Goal: Information Seeking & Learning: Check status

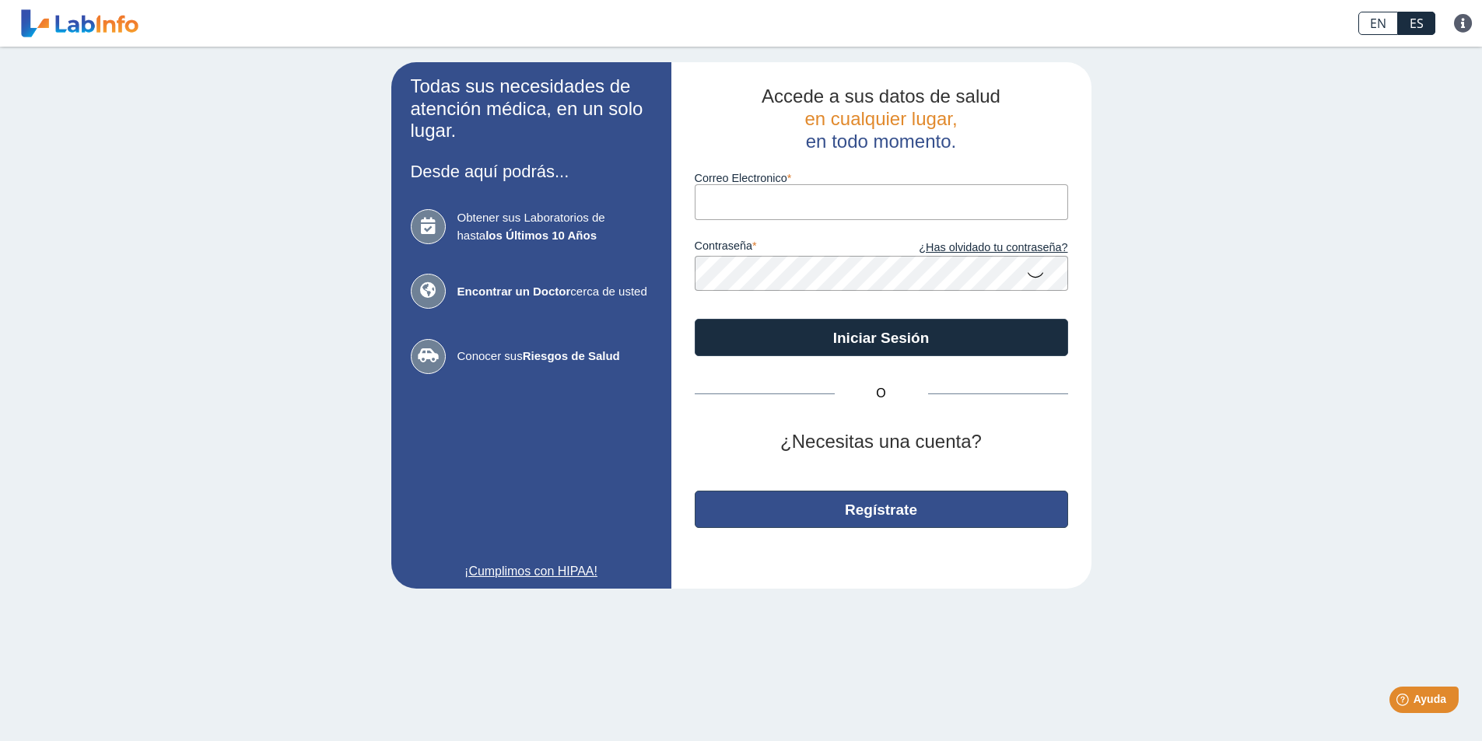
click at [841, 516] on button "Regístrate" at bounding box center [881, 509] width 373 height 37
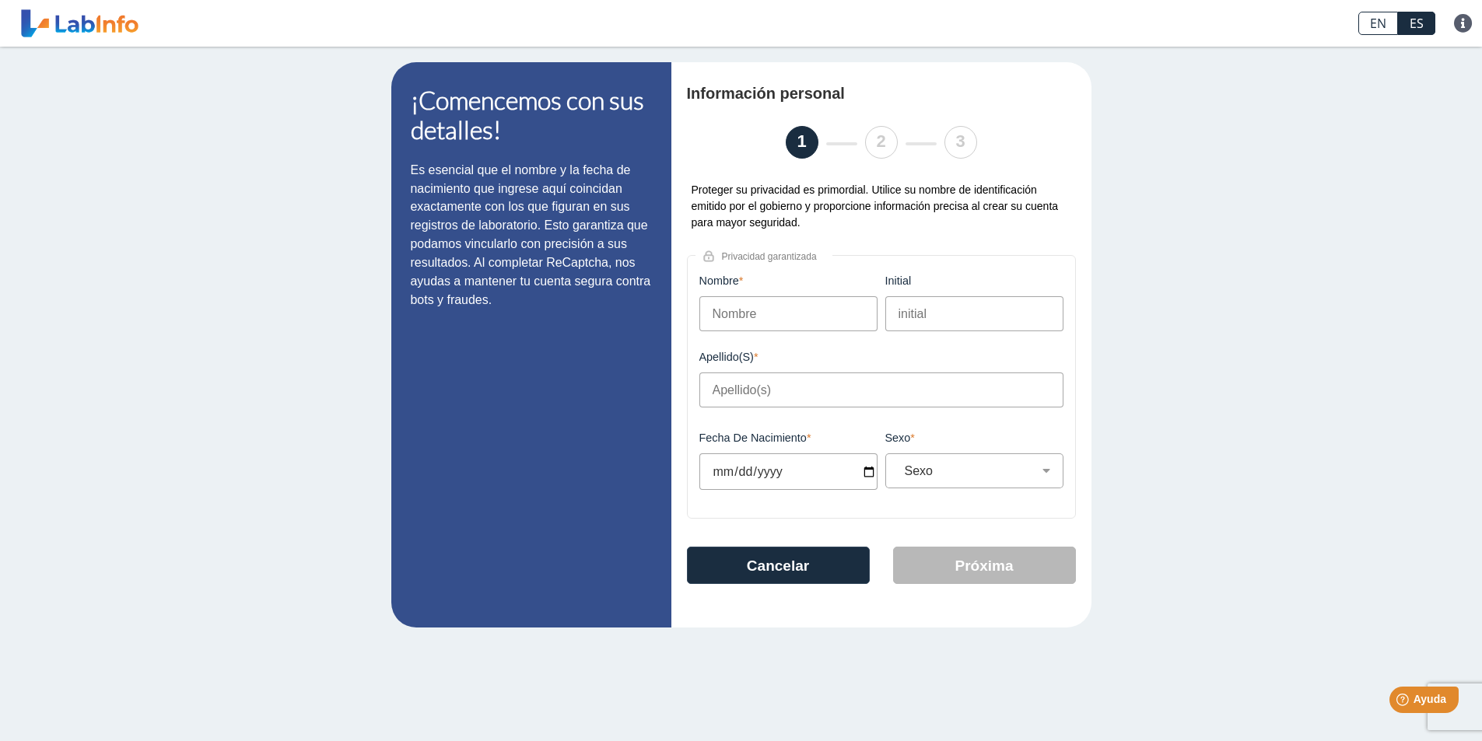
click at [758, 314] on input "Nombre" at bounding box center [788, 313] width 178 height 35
type input "WANDA"
type input "VAZQUEZ RIVERA"
type input "[DATE]"
select select "F"
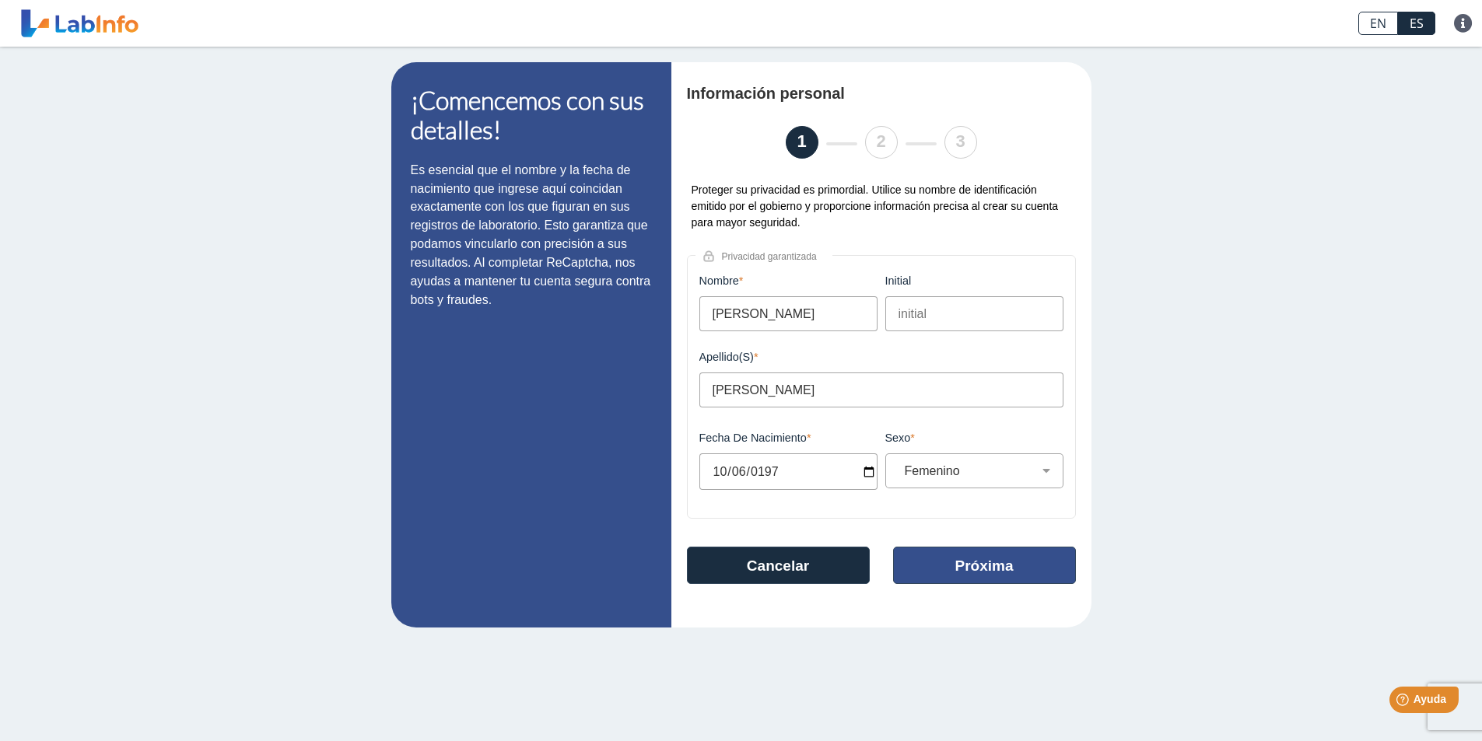
click at [983, 569] on button "Próxima" at bounding box center [984, 565] width 183 height 37
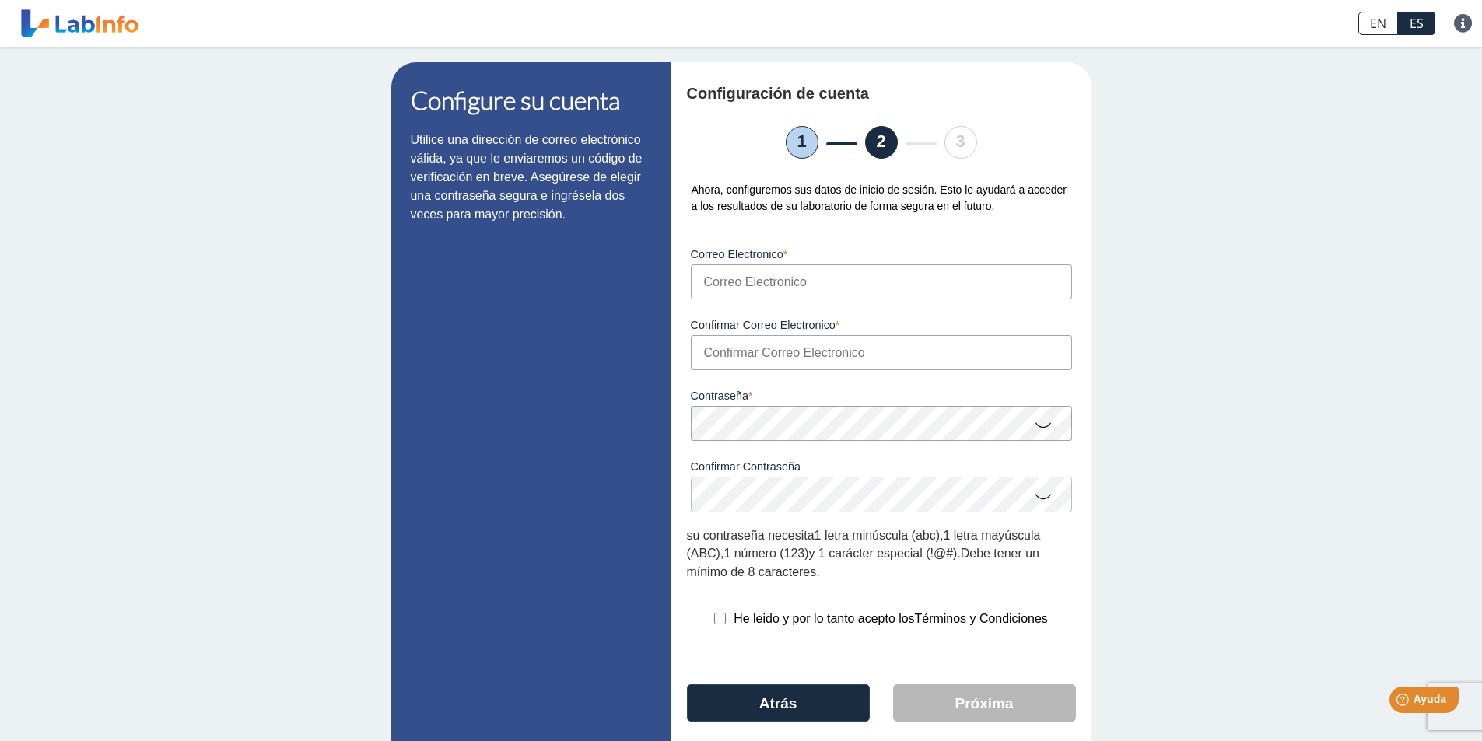
click at [742, 272] on input "Correo Electronico" at bounding box center [881, 282] width 381 height 35
click at [734, 357] on input "Confirmar Correo Electronico" at bounding box center [881, 352] width 381 height 35
click at [845, 281] on input "wvazquez@ihmpr.com" at bounding box center [881, 282] width 381 height 35
type input "w"
type input "W"
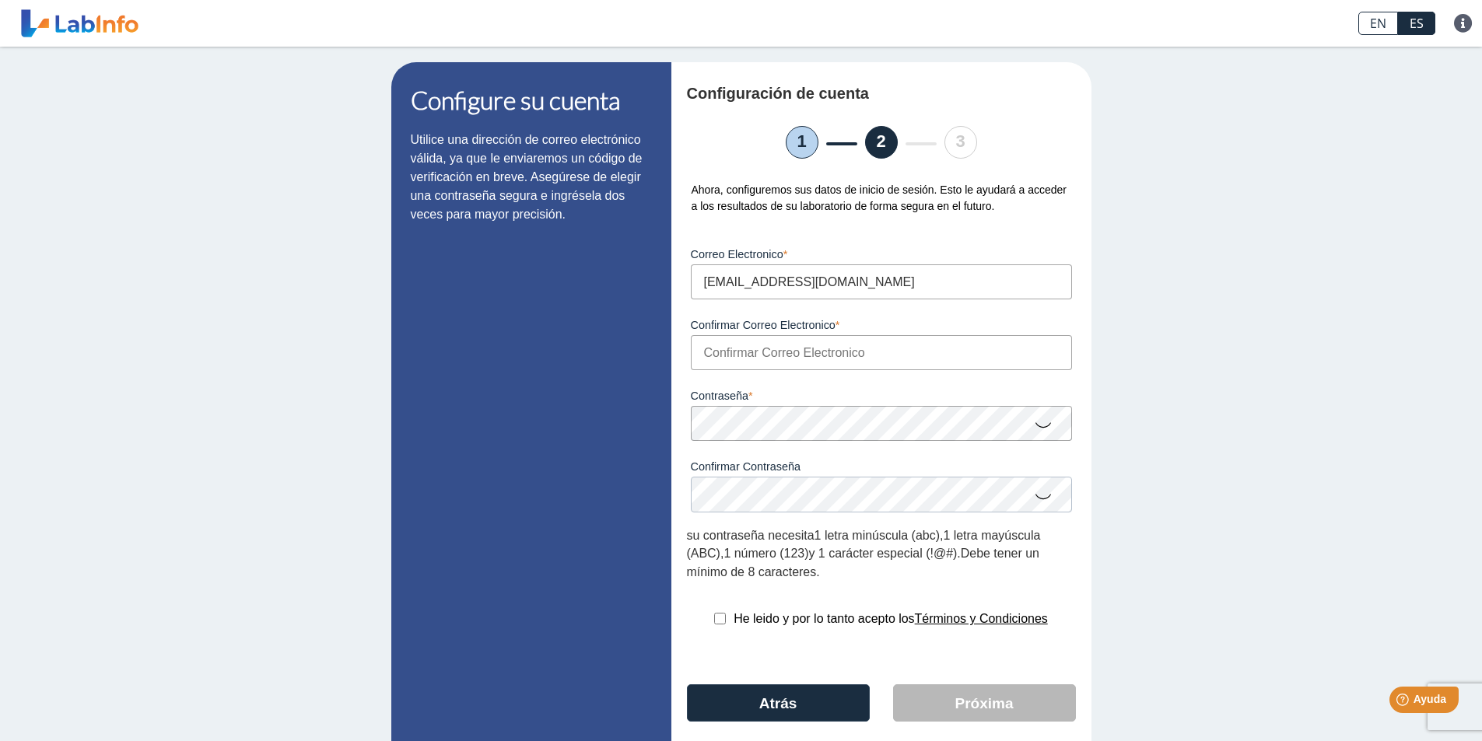
type input "wandavz@gmail.com"
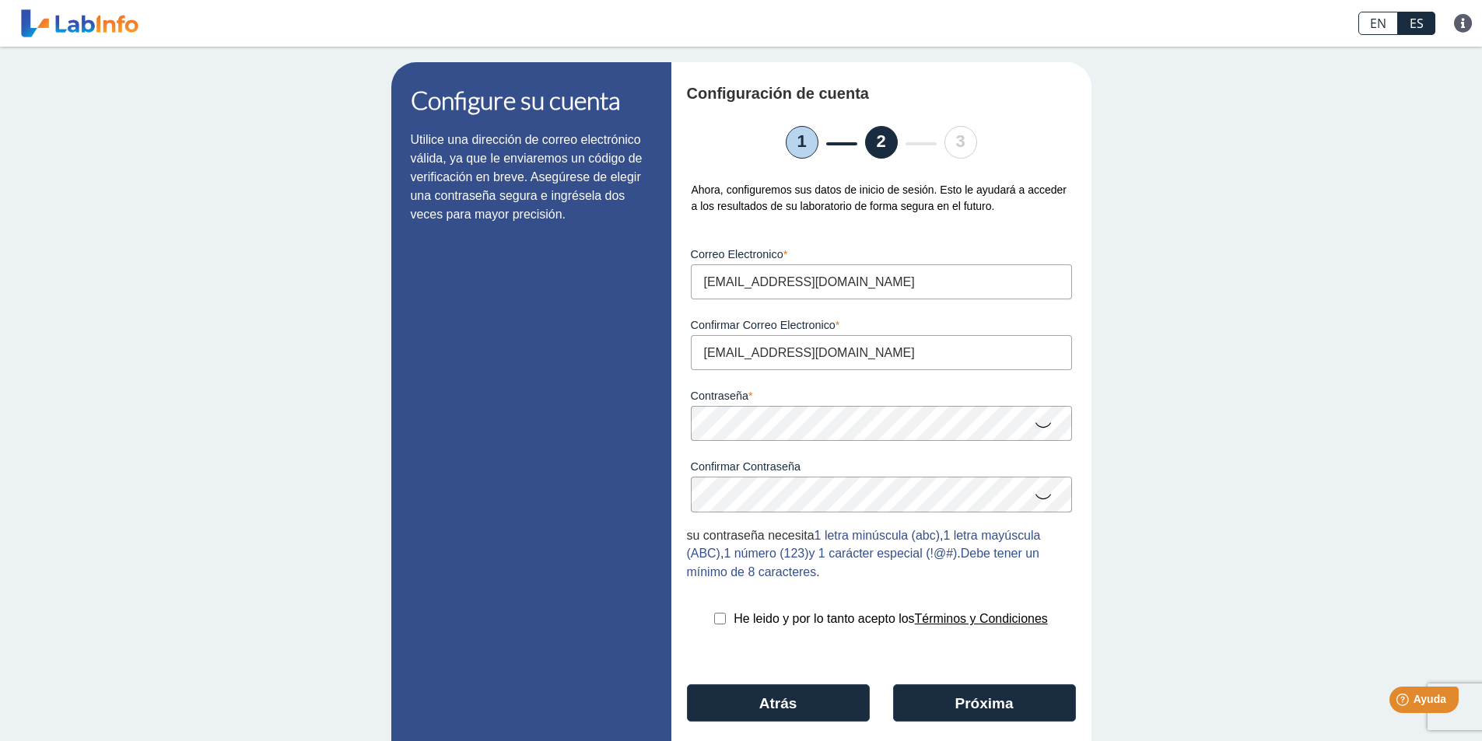
click at [1036, 498] on icon at bounding box center [1043, 496] width 19 height 30
click at [711, 625] on div "He leido y por lo tanto acepto los Términos y Condiciones" at bounding box center [881, 619] width 389 height 19
click at [714, 622] on input "checkbox" at bounding box center [720, 619] width 12 height 12
checkbox input "true"
click at [954, 710] on button "Próxima" at bounding box center [984, 703] width 183 height 37
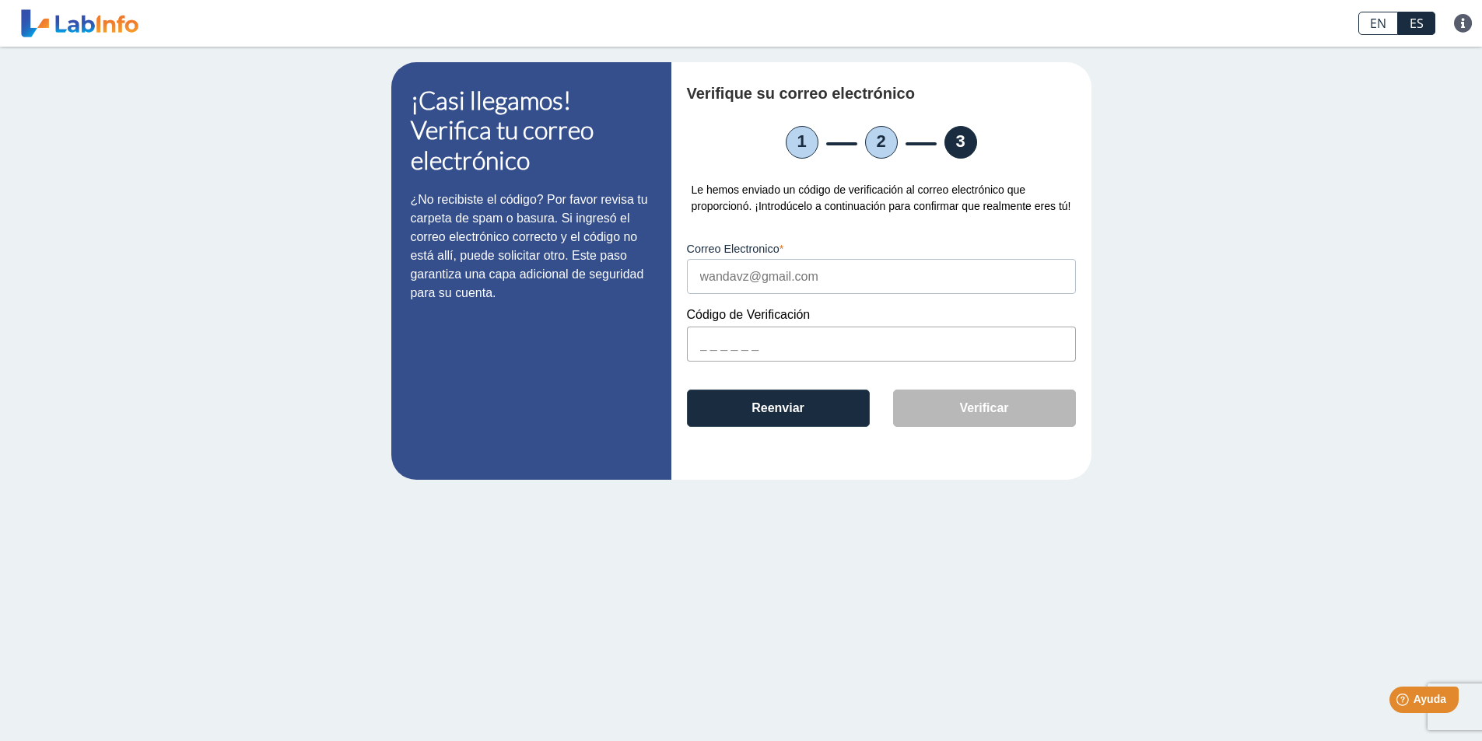
click at [794, 348] on input "text" at bounding box center [881, 344] width 389 height 35
type input "26DCDC"
click at [948, 418] on button "Verificar" at bounding box center [984, 408] width 183 height 37
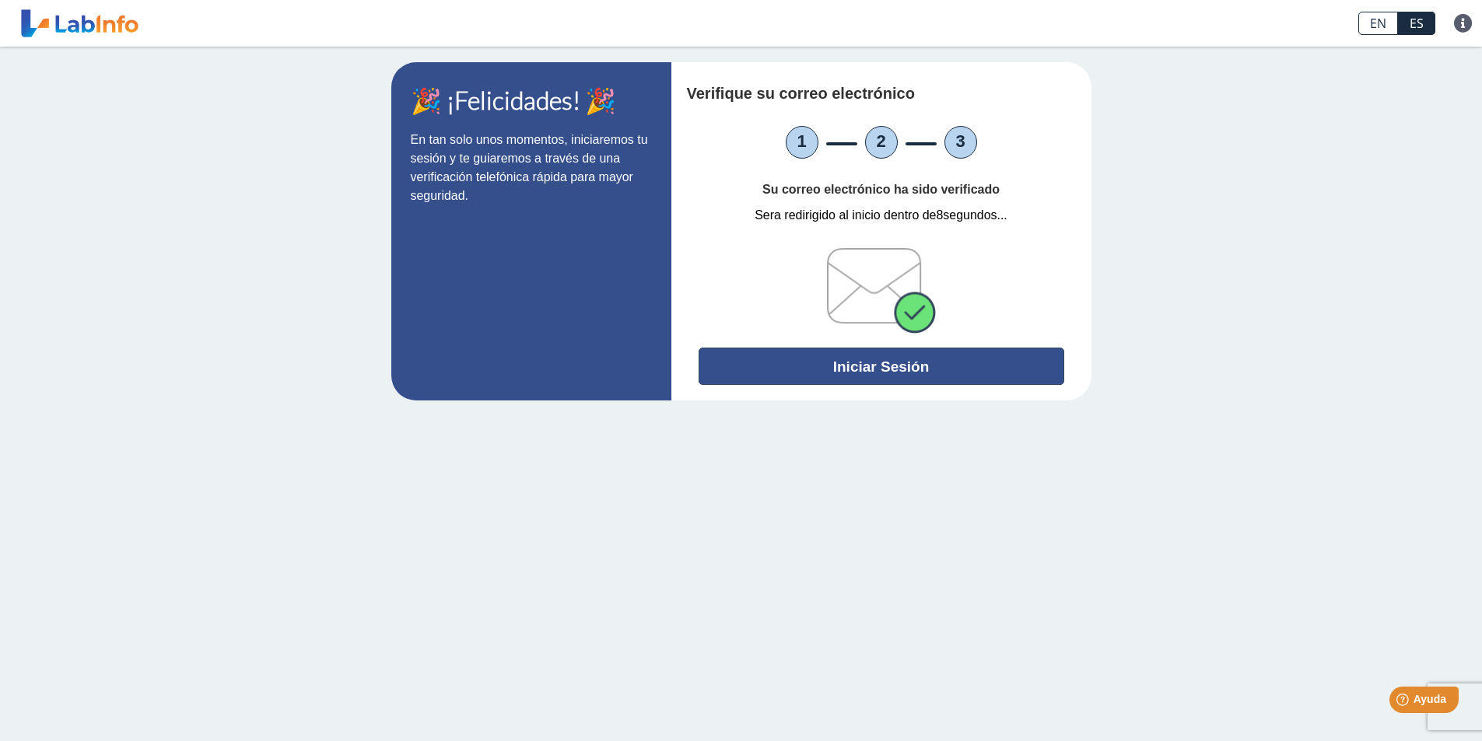
click at [932, 375] on button "Iniciar Sesión" at bounding box center [882, 366] width 366 height 37
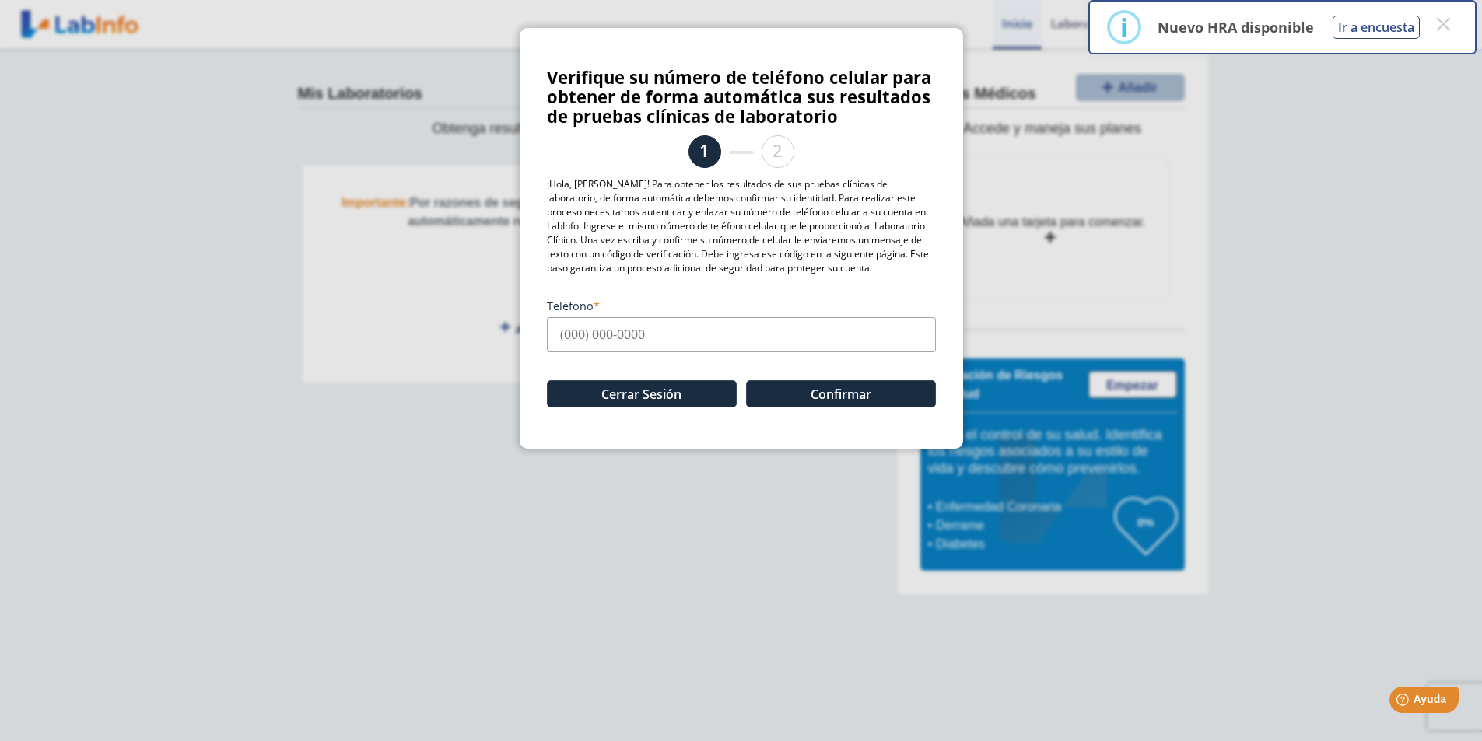
click at [669, 344] on input "Teléfono" at bounding box center [741, 334] width 389 height 35
type input "(787) 431-0369"
click at [763, 385] on button "Confirmar" at bounding box center [841, 393] width 190 height 27
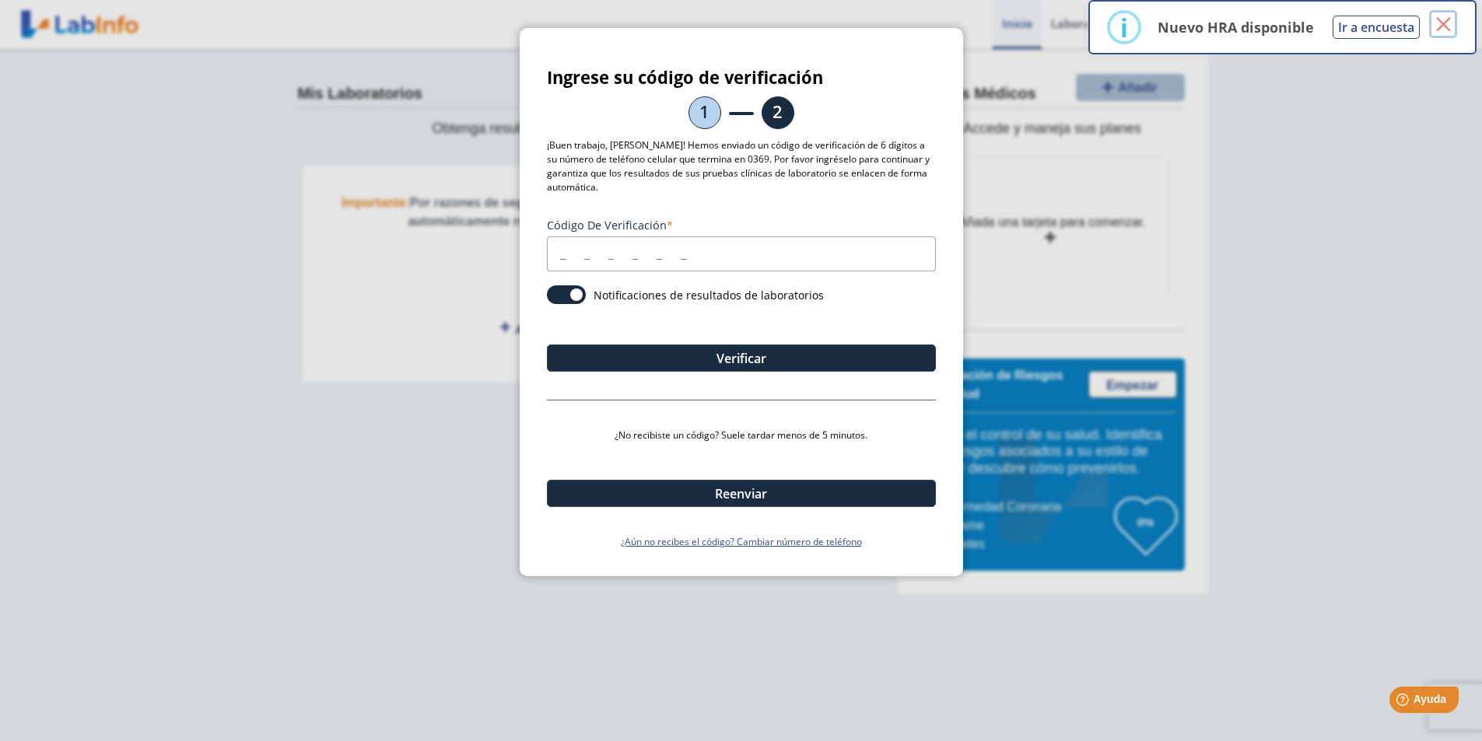
click at [1444, 23] on button "×" at bounding box center [1443, 24] width 28 height 28
click at [626, 256] on input "Código de verificación" at bounding box center [741, 253] width 389 height 35
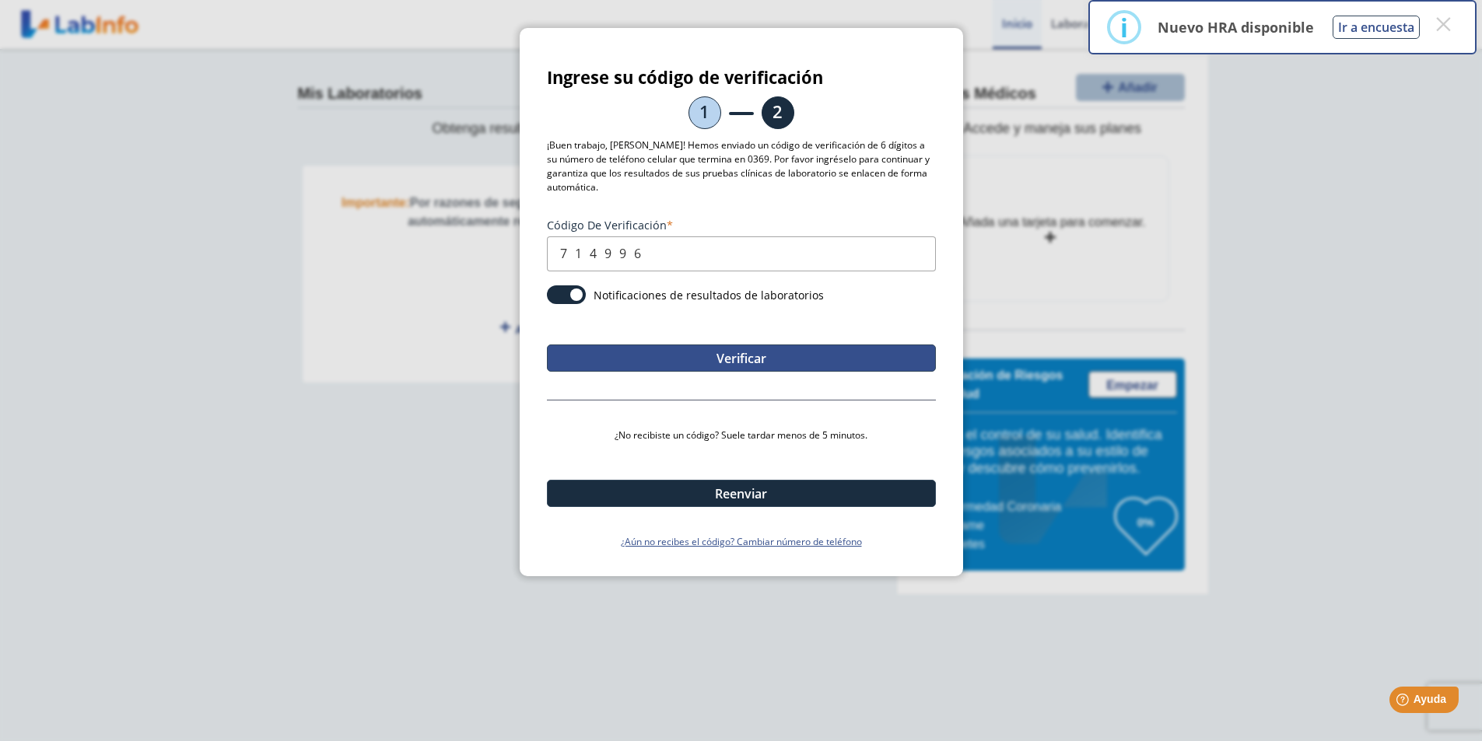
type input "714996"
click at [700, 359] on button "Verificar" at bounding box center [741, 358] width 389 height 27
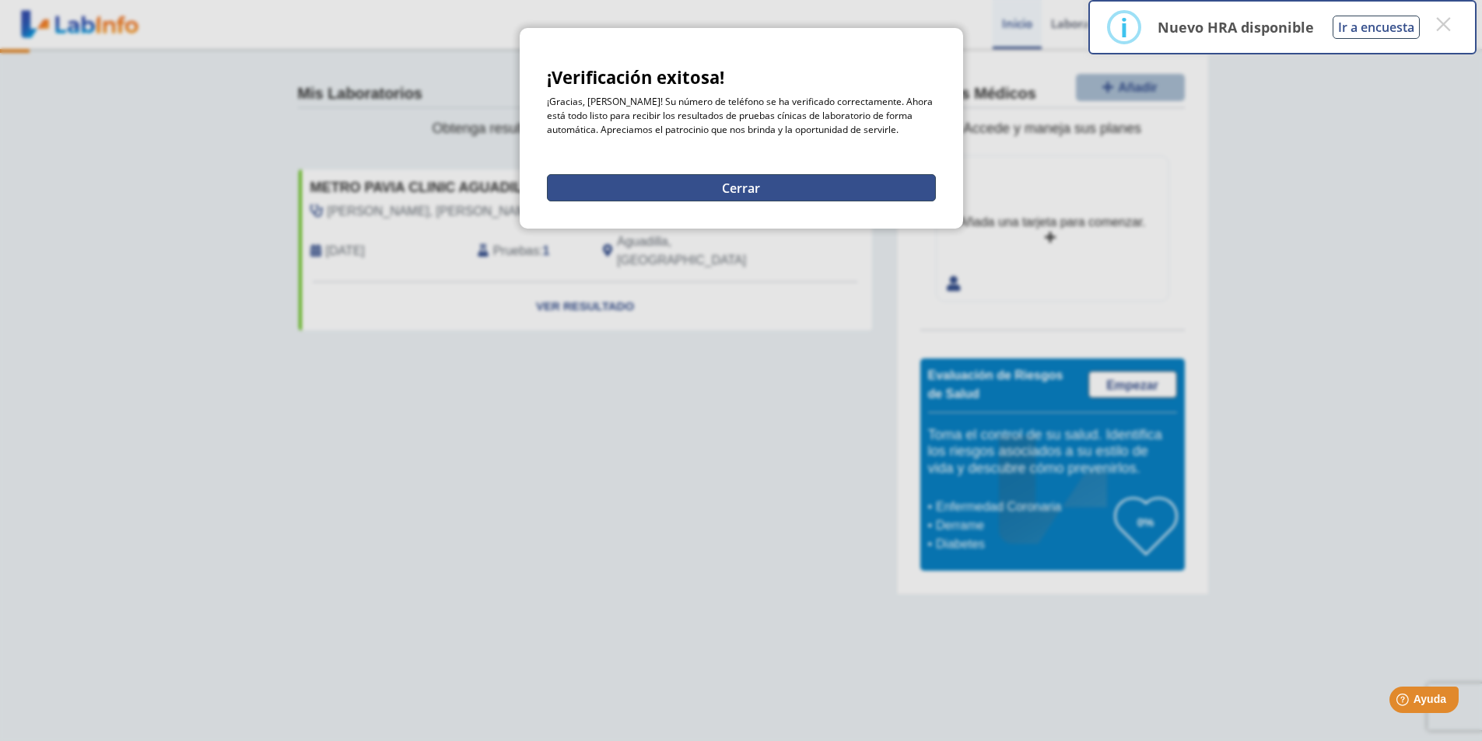
click at [698, 192] on button "Cerrar" at bounding box center [741, 187] width 389 height 27
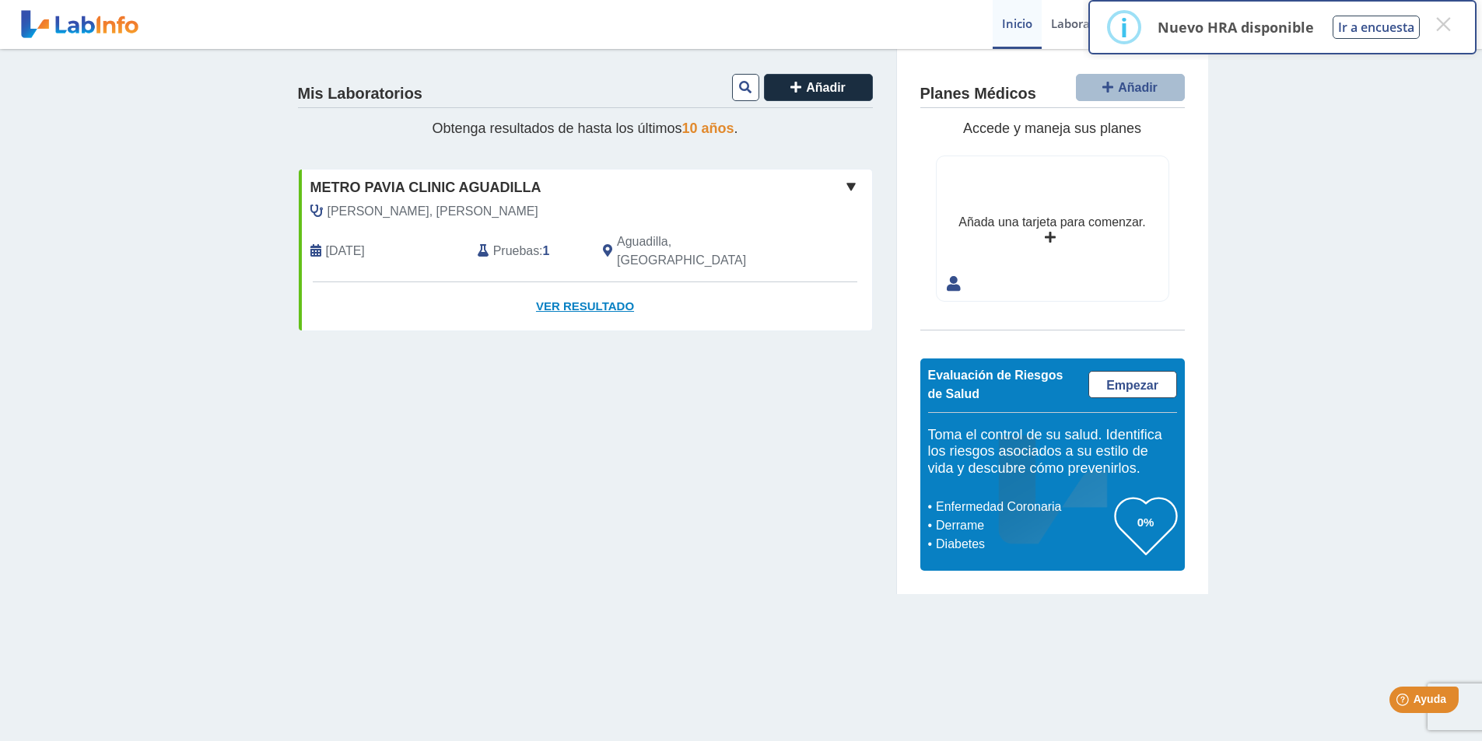
click at [588, 290] on link "Ver Resultado" at bounding box center [585, 306] width 573 height 49
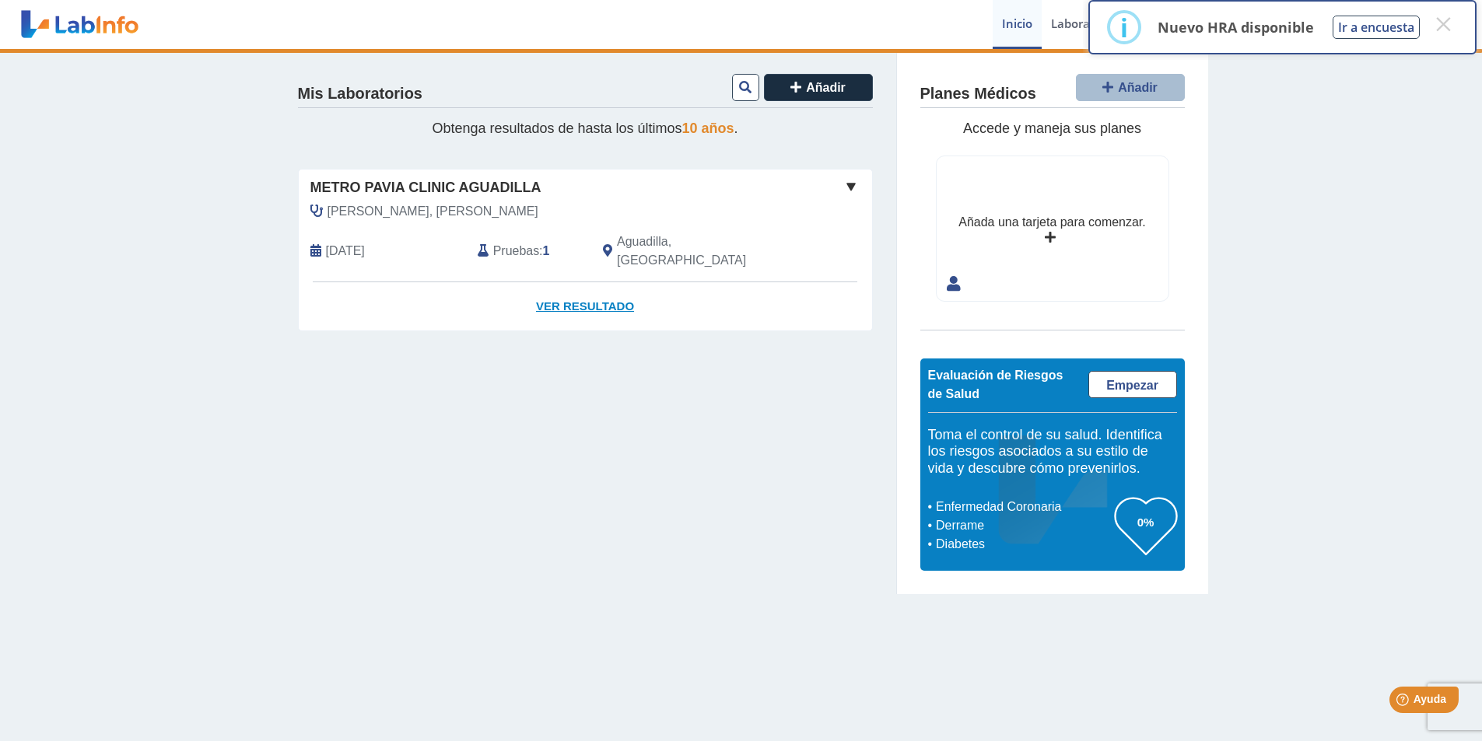
click at [587, 286] on link "Ver Resultado" at bounding box center [585, 306] width 573 height 49
click at [607, 292] on link "Ver Resultado" at bounding box center [585, 306] width 573 height 49
click at [849, 187] on span at bounding box center [851, 186] width 19 height 19
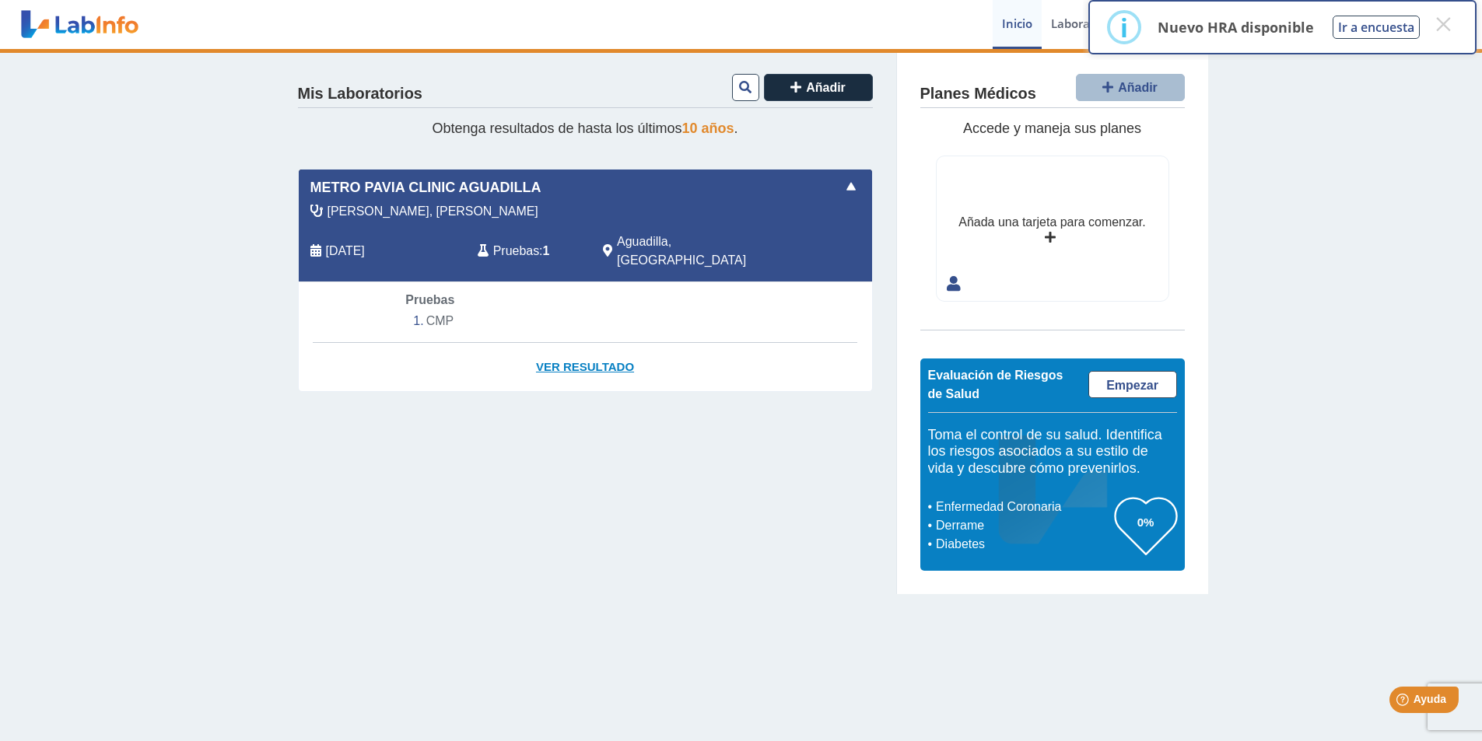
click at [618, 348] on link "Ver Resultado" at bounding box center [585, 367] width 573 height 49
click at [1442, 28] on button "×" at bounding box center [1443, 24] width 28 height 28
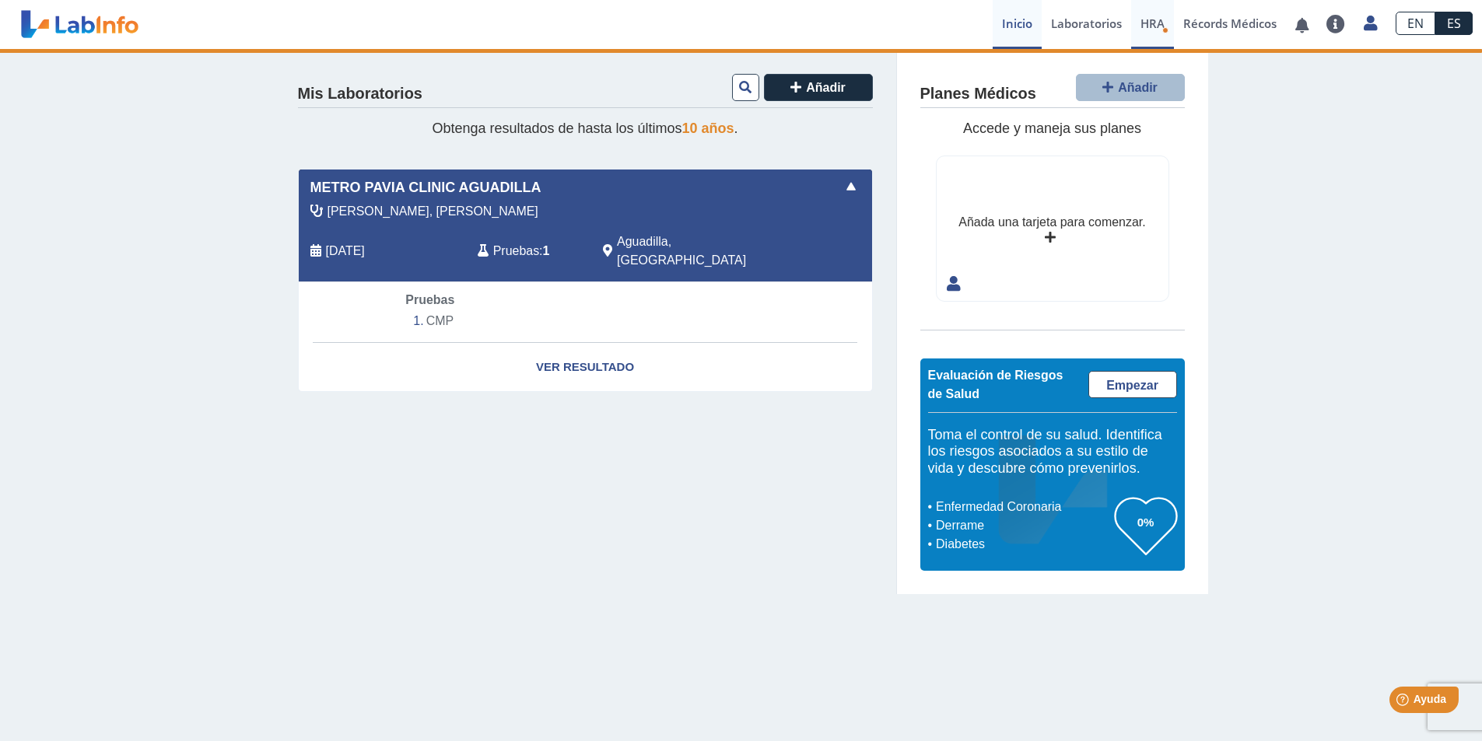
click at [1151, 34] on link "HRA Evaluación de Riesgos de Salud" at bounding box center [1152, 24] width 43 height 49
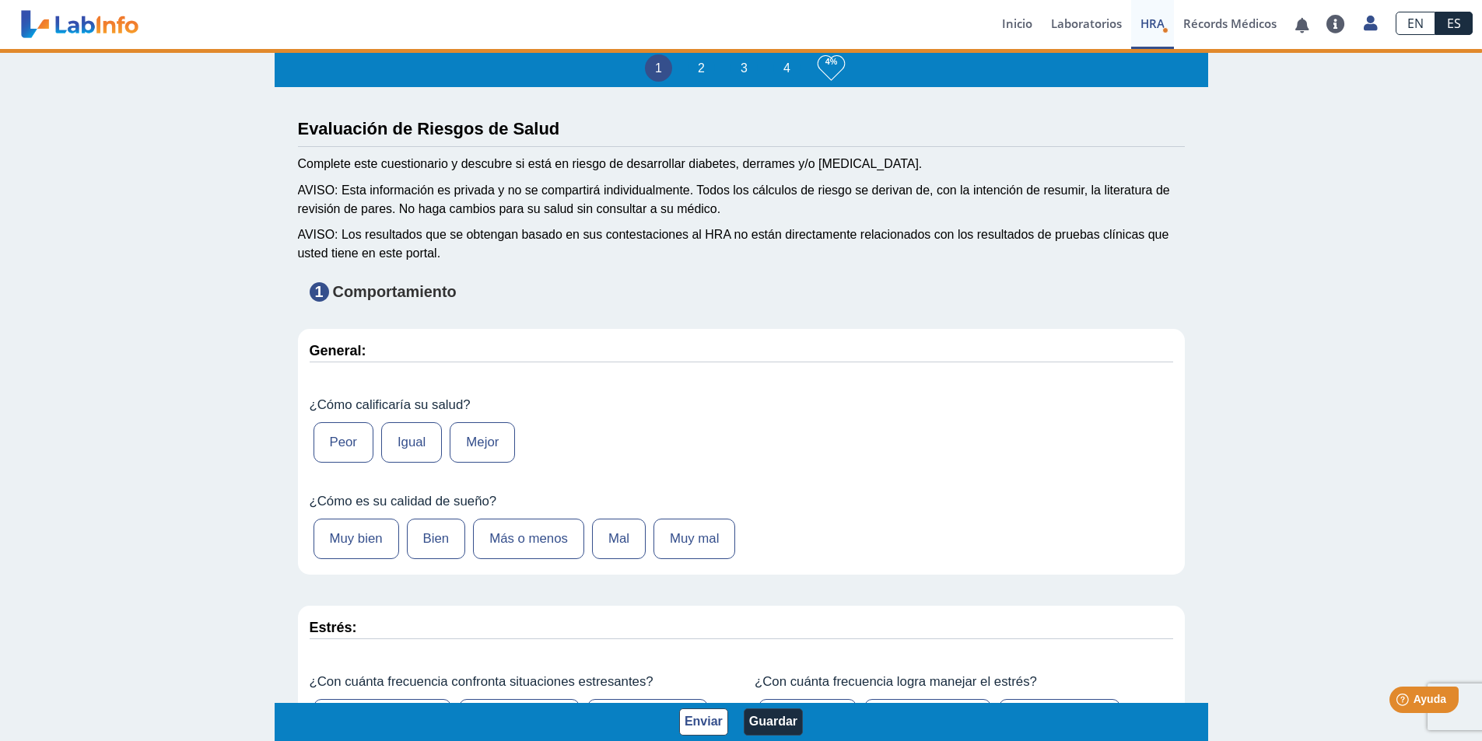
type input "[PERSON_NAME]"
type input "[DATE]"
select select
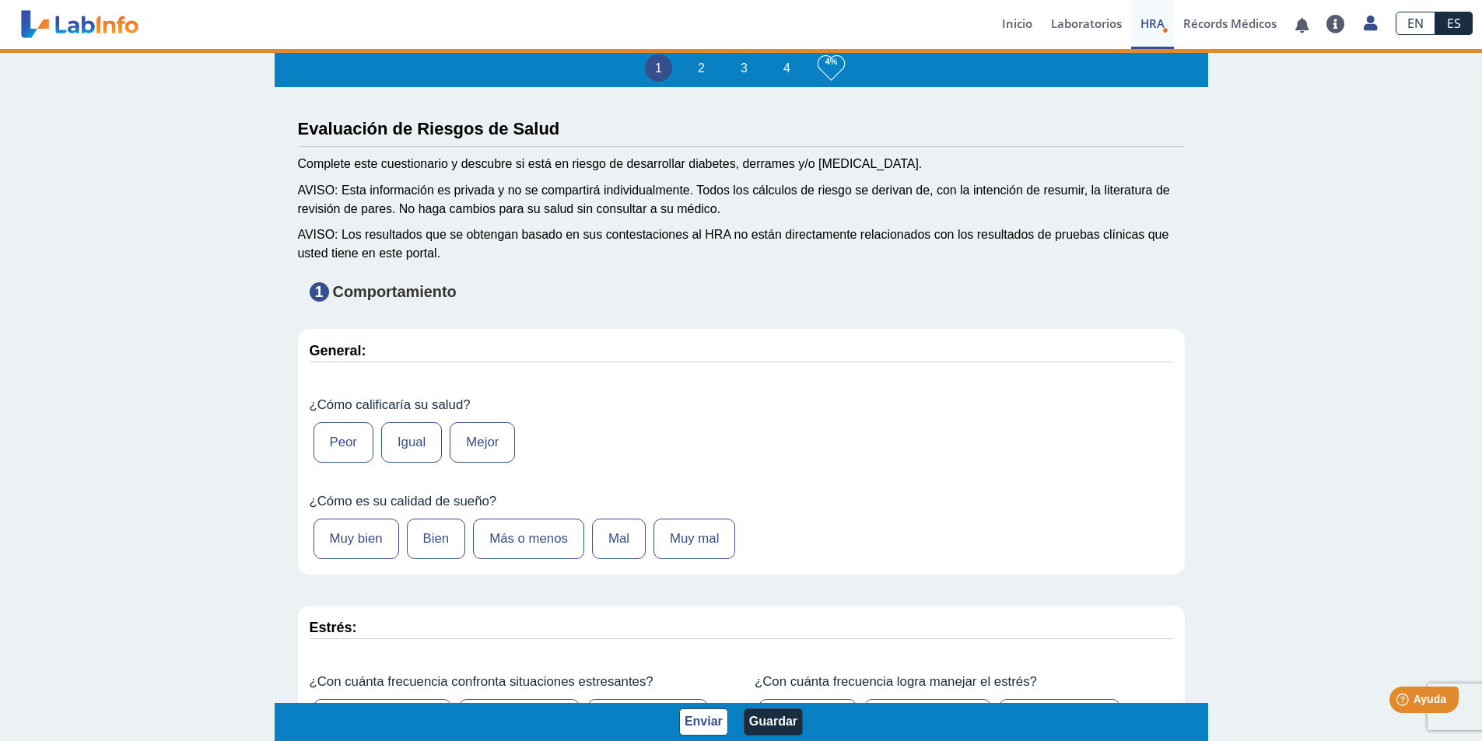
select select
click at [1343, 423] on div "1 2 3 4 4% Evaluación de Riesgos de Salud Complete este cuestionario y descubre…" at bounding box center [741, 396] width 1482 height 695
click at [1013, 22] on link "Inicio" at bounding box center [1017, 24] width 49 height 49
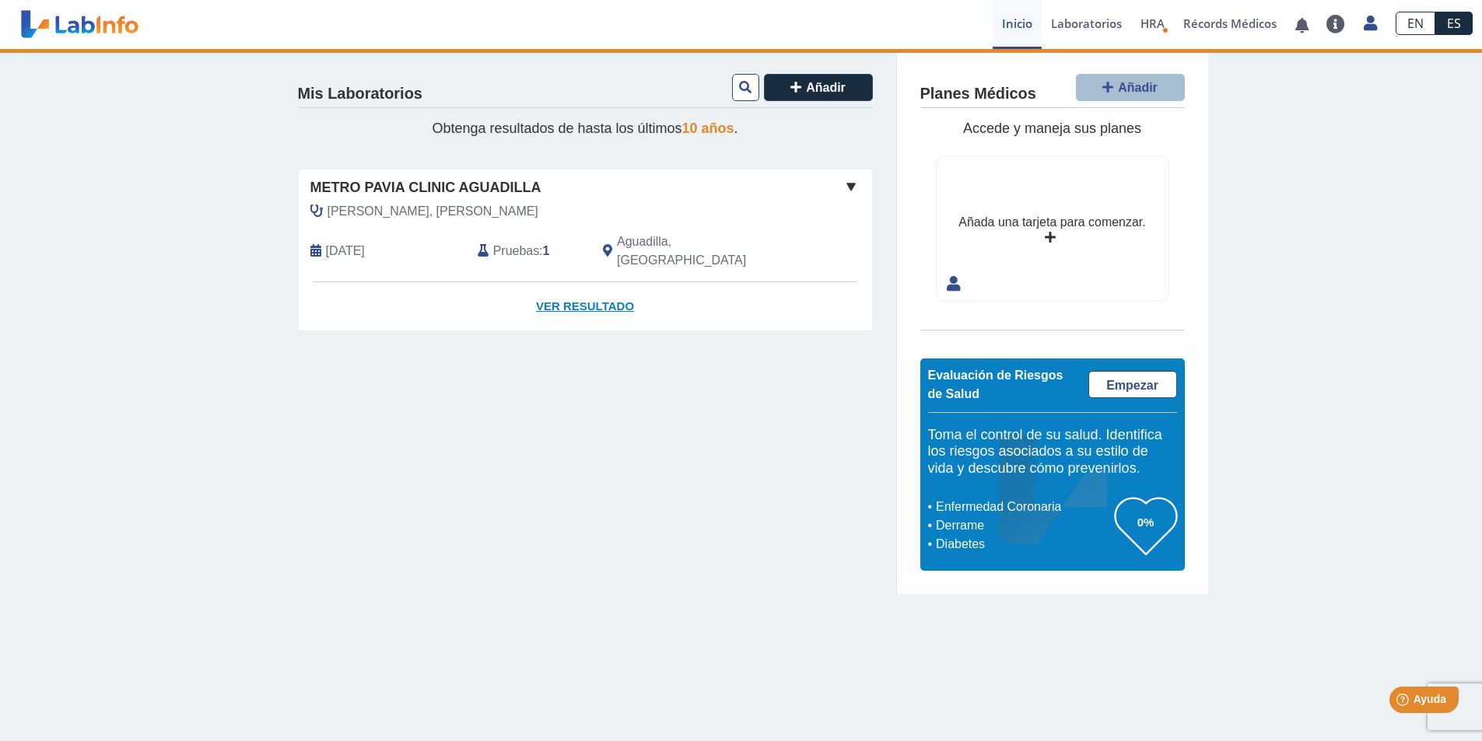
click at [596, 288] on link "Ver Resultado" at bounding box center [585, 306] width 573 height 49
click at [542, 290] on link "Ver Resultado" at bounding box center [585, 306] width 573 height 49
click at [599, 282] on link "Ver Resultado" at bounding box center [585, 306] width 573 height 49
click at [851, 189] on span at bounding box center [851, 186] width 19 height 19
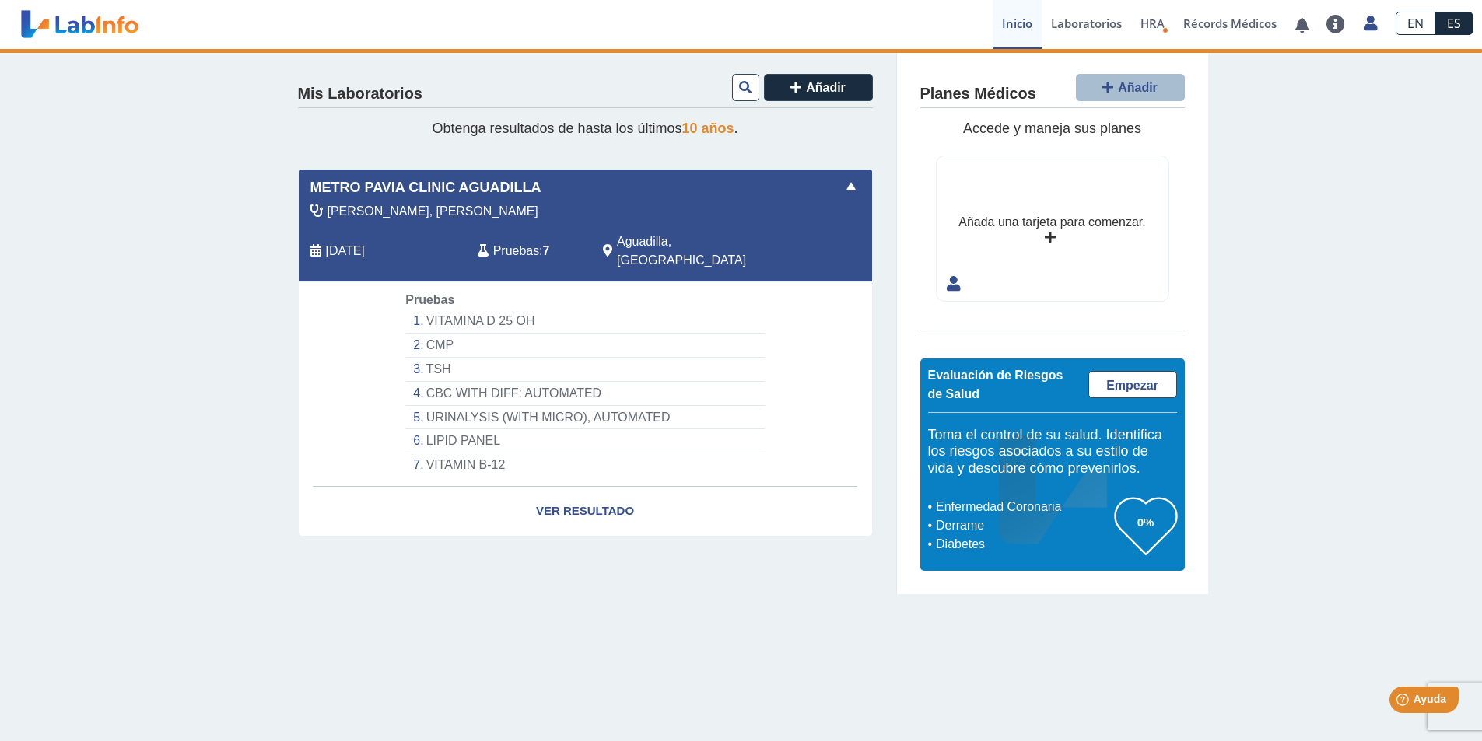
click at [448, 310] on li "VITAMINA D 25 OH" at bounding box center [584, 322] width 359 height 24
click at [571, 489] on link "Ver Resultado" at bounding box center [585, 511] width 573 height 49
click at [460, 310] on li "VITAMINA D 25 OH" at bounding box center [584, 322] width 359 height 24
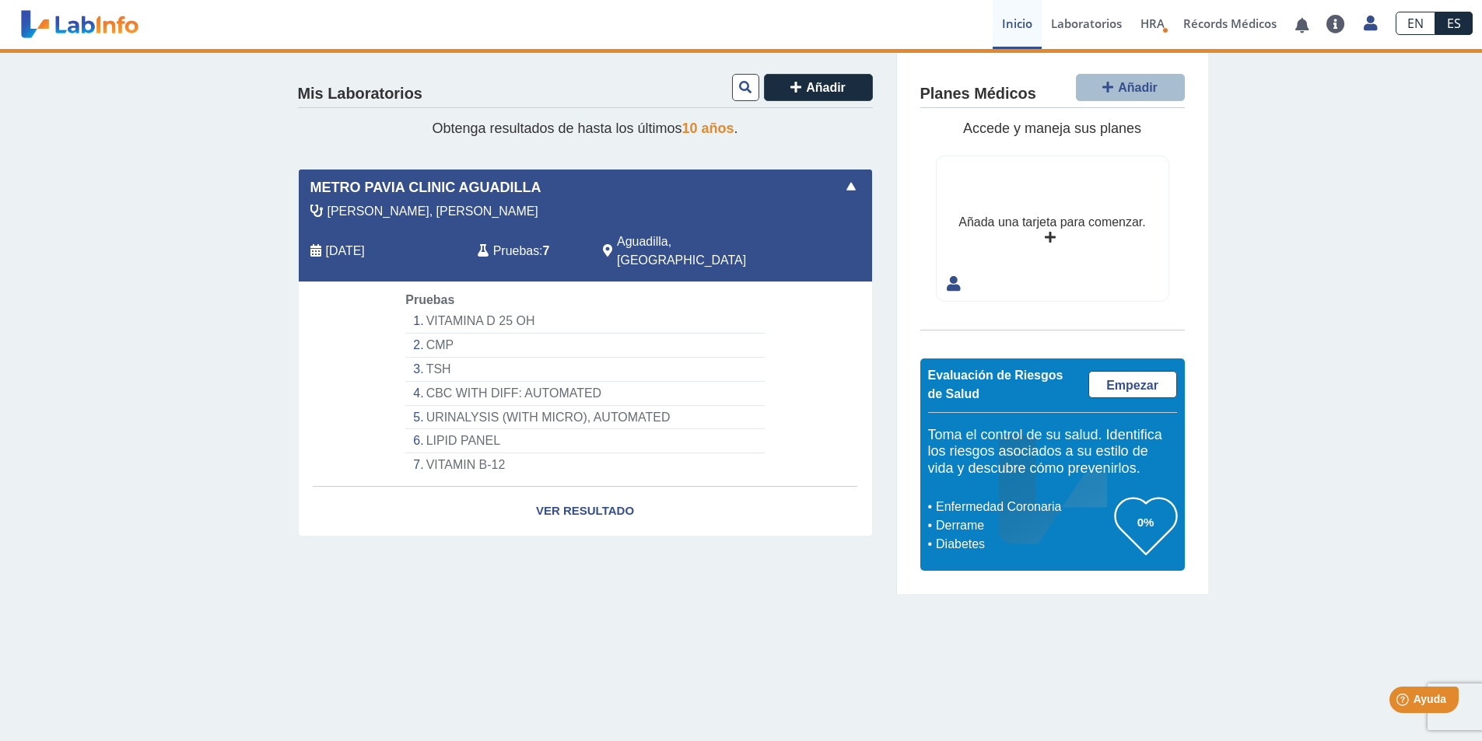
click at [437, 334] on li "CMP" at bounding box center [584, 346] width 359 height 24
click at [437, 358] on li "TSH" at bounding box center [584, 370] width 359 height 24
click at [437, 382] on li "CBC WITH DIFF: AUTOMATED" at bounding box center [584, 394] width 359 height 24
click at [440, 454] on li "VITAMIN B-12" at bounding box center [584, 465] width 359 height 23
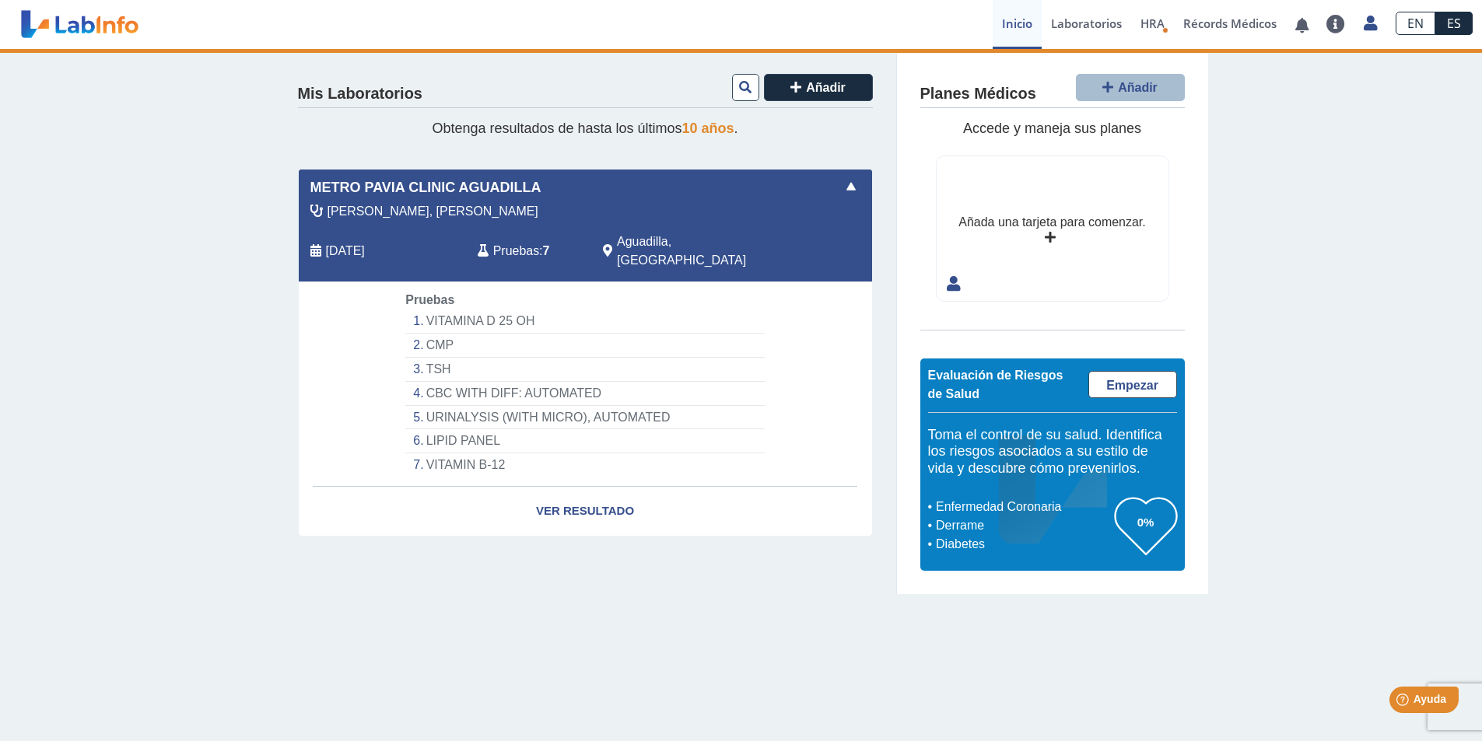
click at [641, 609] on main "Mis Laboratorios Añadir Obtenga resultados de hasta los últimos 10 años . Metro…" at bounding box center [741, 395] width 1482 height 692
click at [592, 489] on link "Ver Resultado" at bounding box center [585, 511] width 573 height 49
click at [1075, 30] on link "Laboratorios" at bounding box center [1086, 24] width 89 height 49
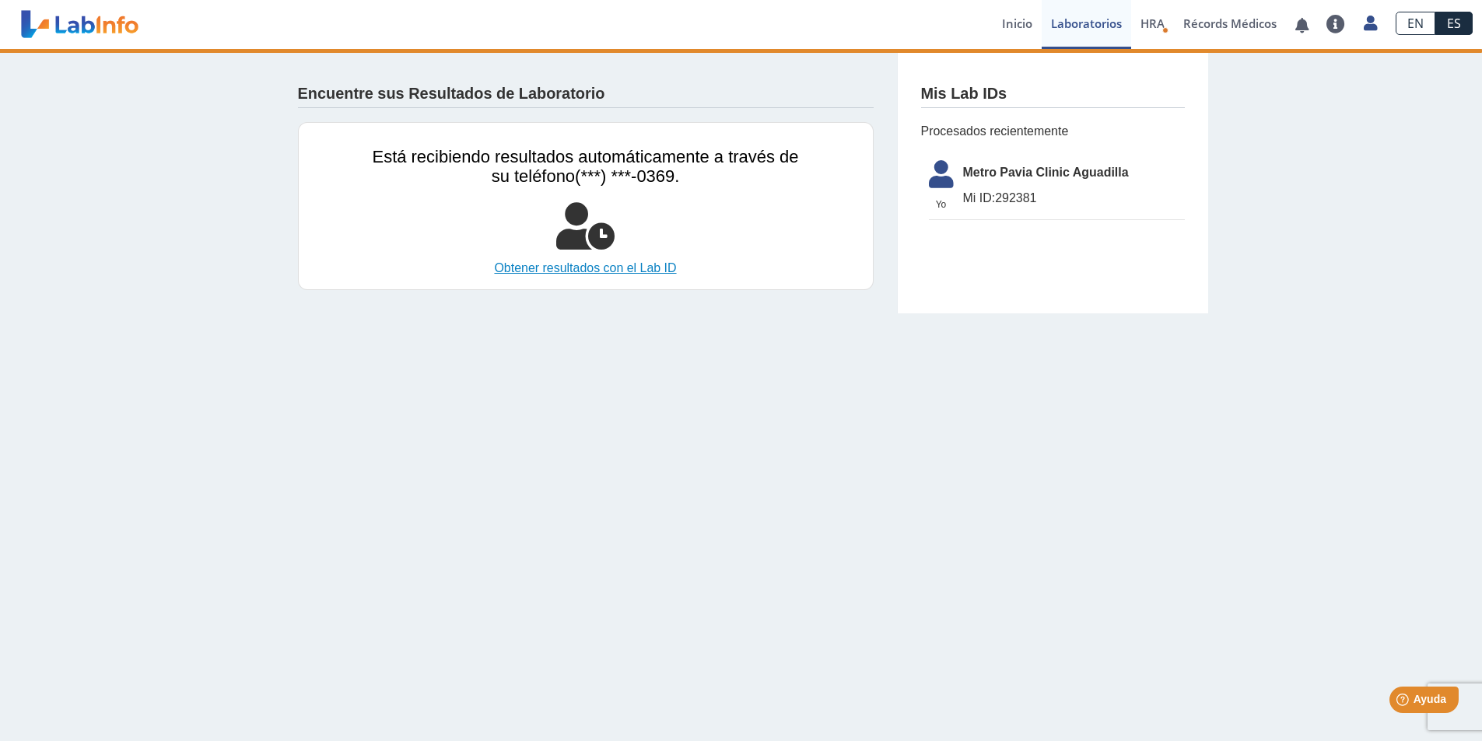
click at [617, 271] on link "Obtener resultados con el Lab ID" at bounding box center [586, 268] width 426 height 19
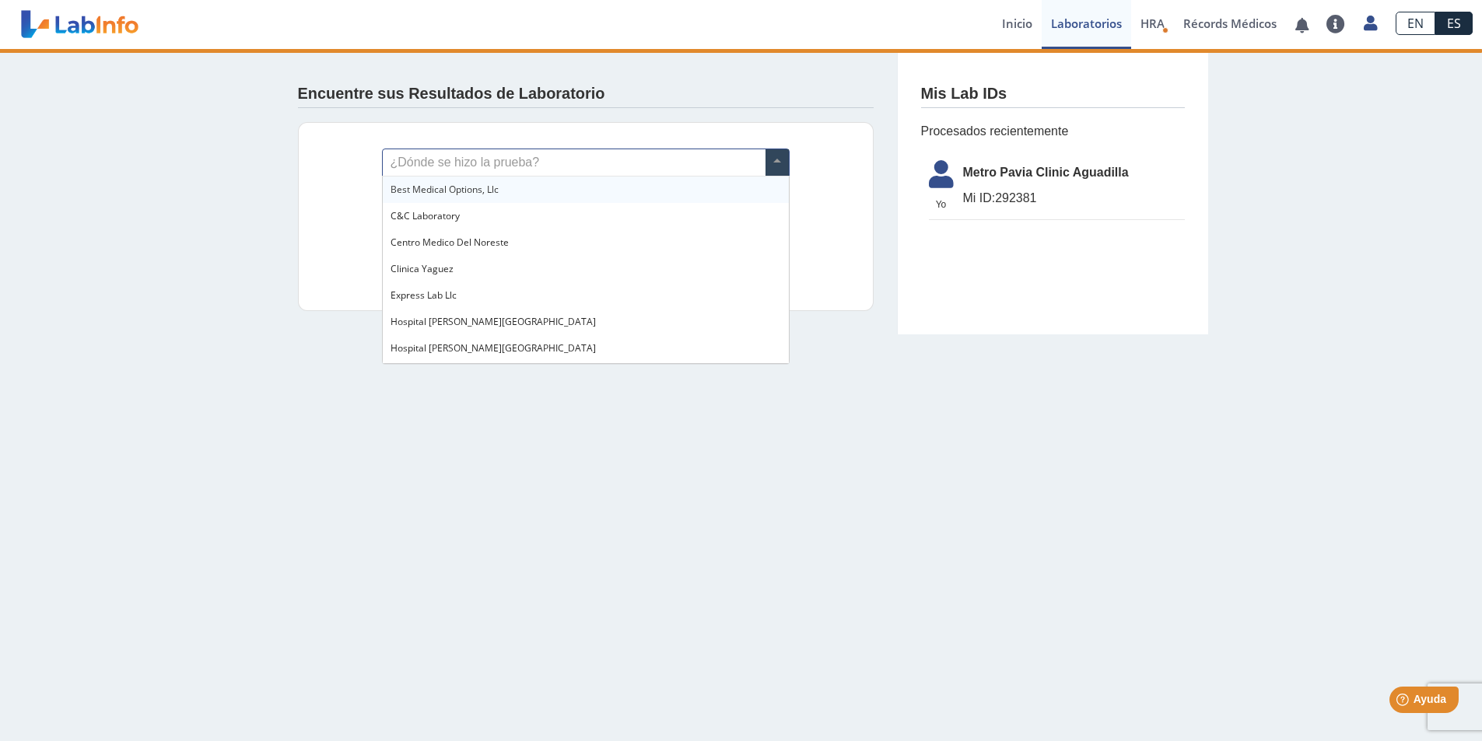
click at [506, 166] on input "text" at bounding box center [586, 162] width 406 height 26
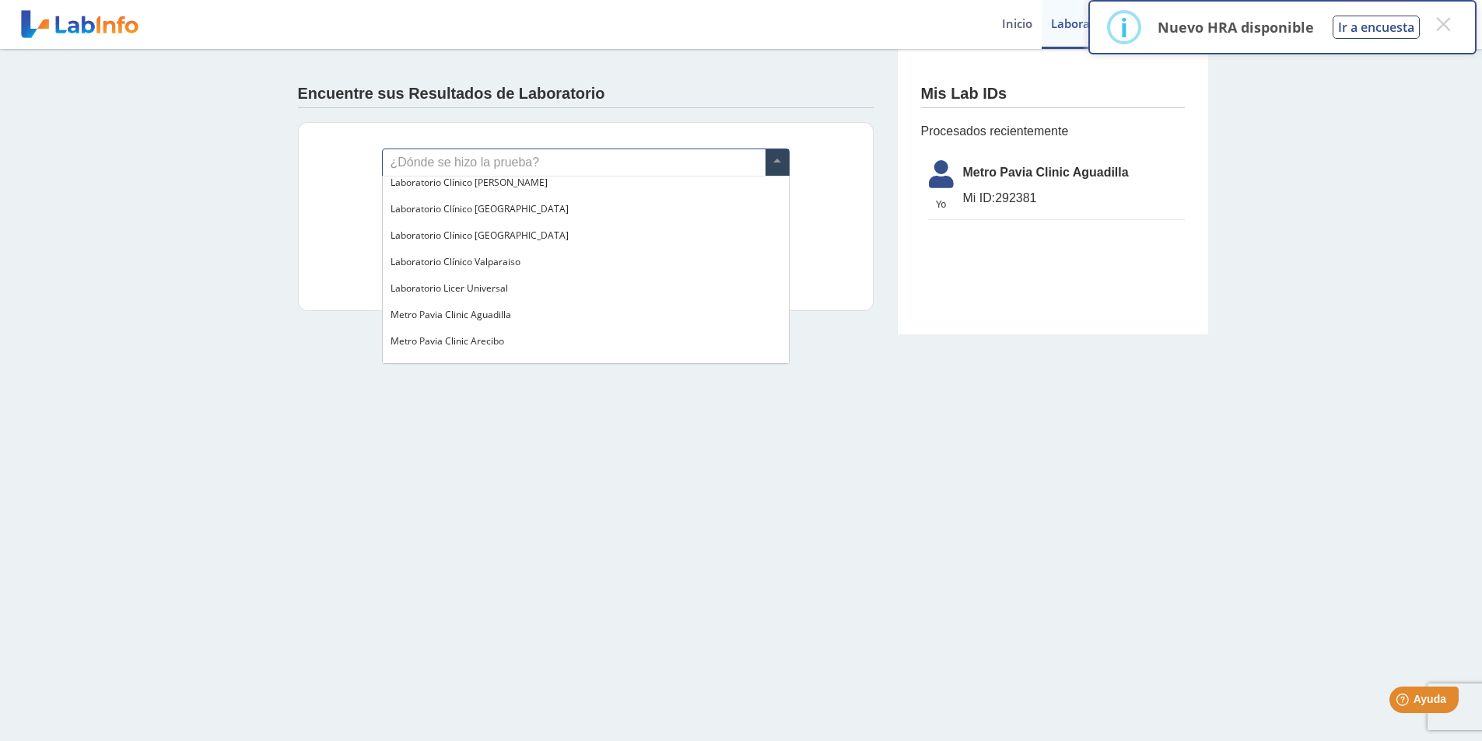
scroll to position [934, 0]
click at [489, 307] on span "Metro Pavia Clinic Aguadilla" at bounding box center [451, 313] width 121 height 13
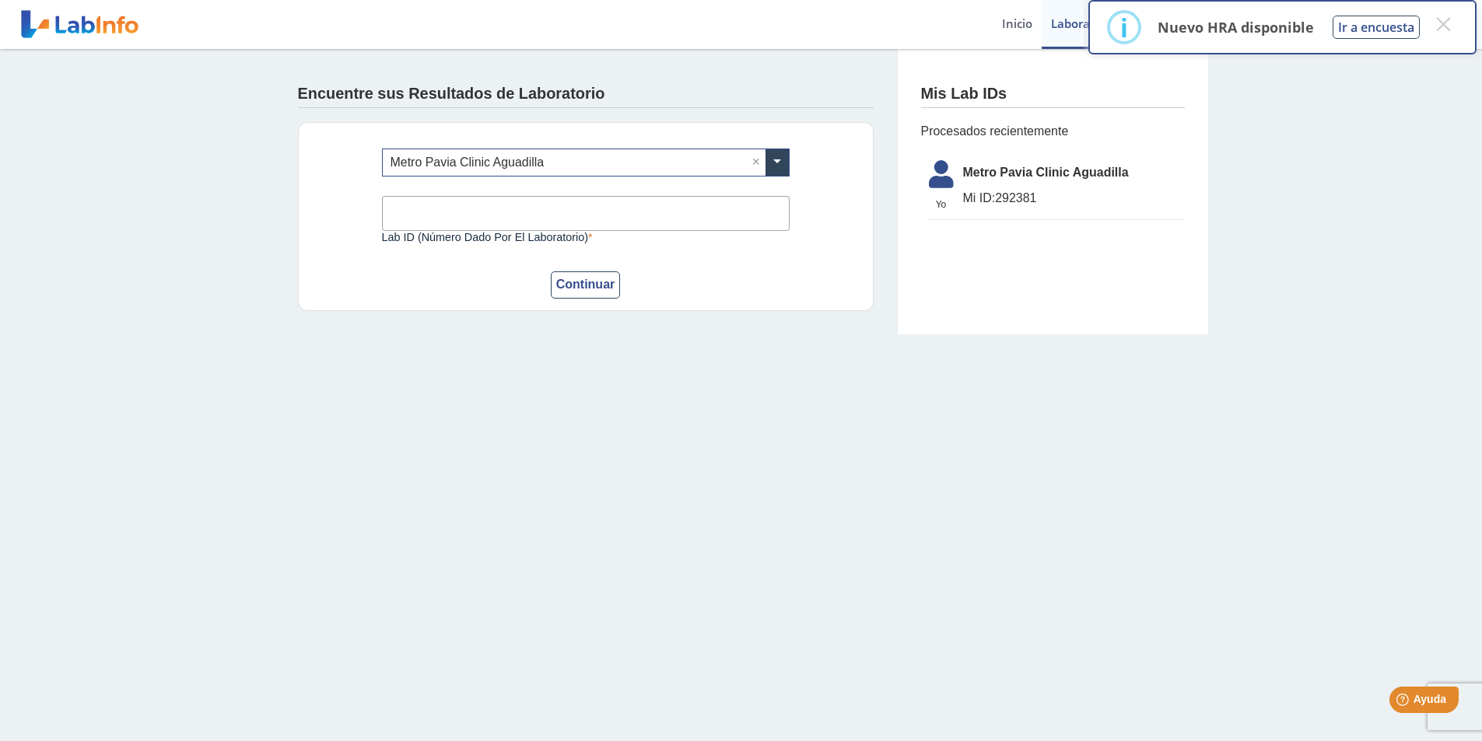
click at [489, 210] on input "Lab ID (número dado por el laboratorio)" at bounding box center [586, 213] width 408 height 35
type input "292381"
click at [583, 285] on button "Continuar" at bounding box center [586, 285] width 70 height 27
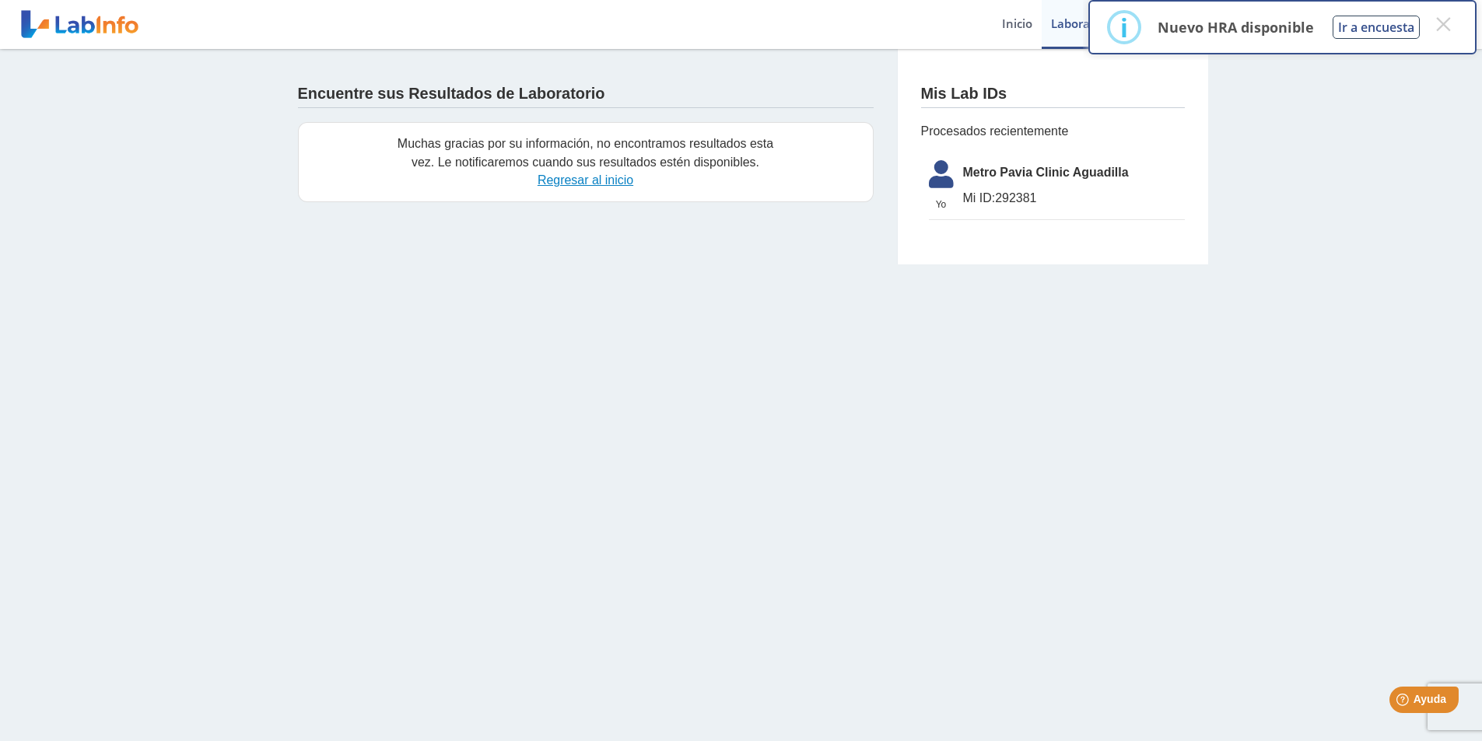
click at [618, 180] on link "Regresar al inicio" at bounding box center [586, 179] width 96 height 13
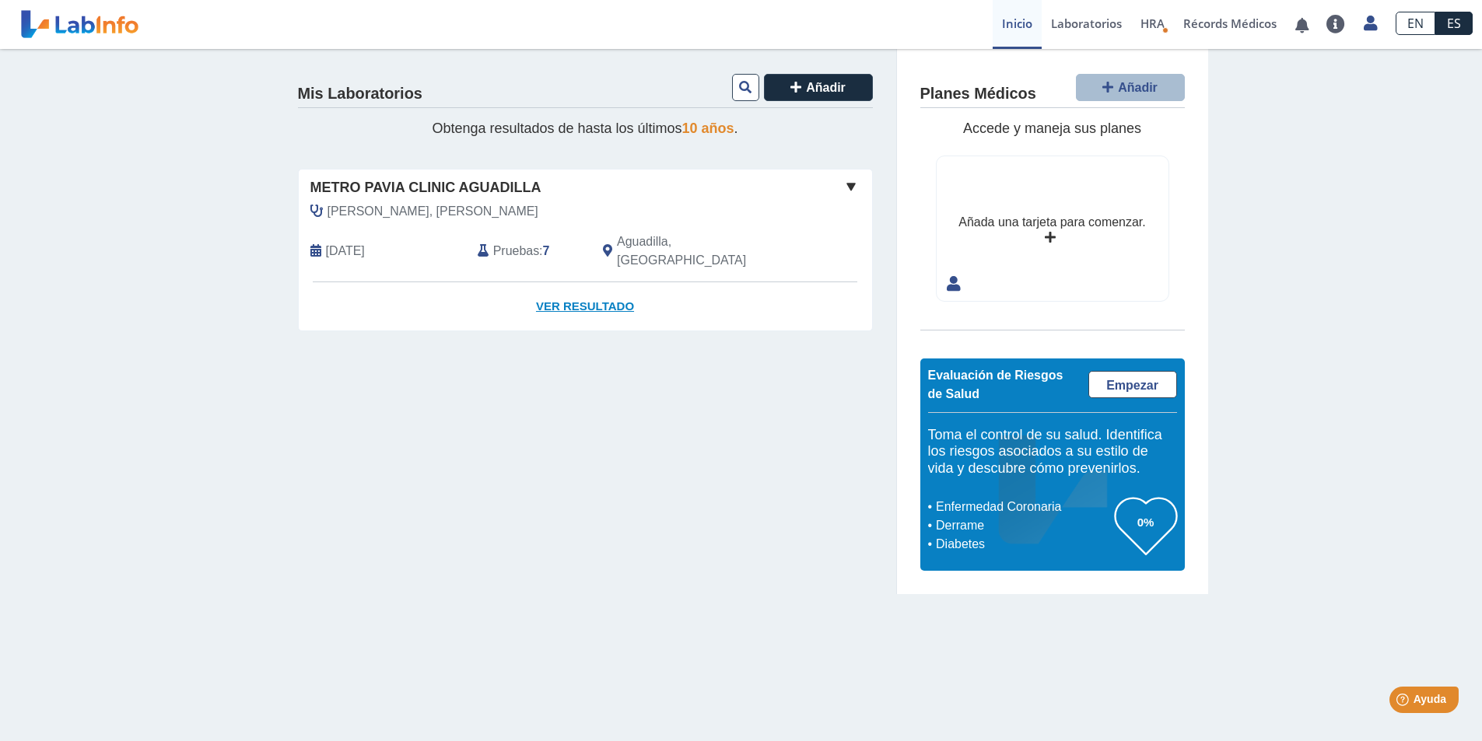
click at [594, 288] on link "Ver Resultado" at bounding box center [585, 306] width 573 height 49
click at [852, 187] on span at bounding box center [851, 186] width 19 height 19
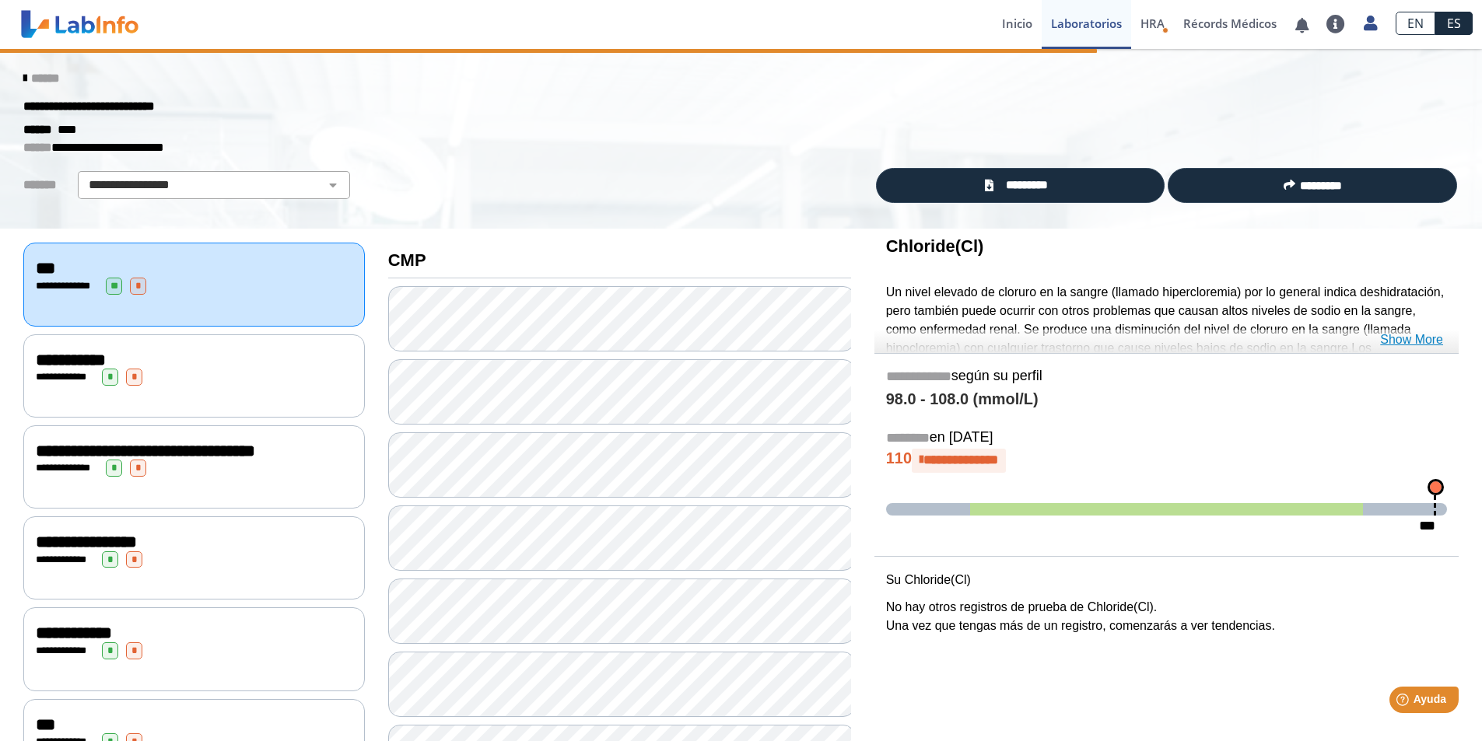
click at [1423, 342] on link "Show More" at bounding box center [1411, 340] width 63 height 19
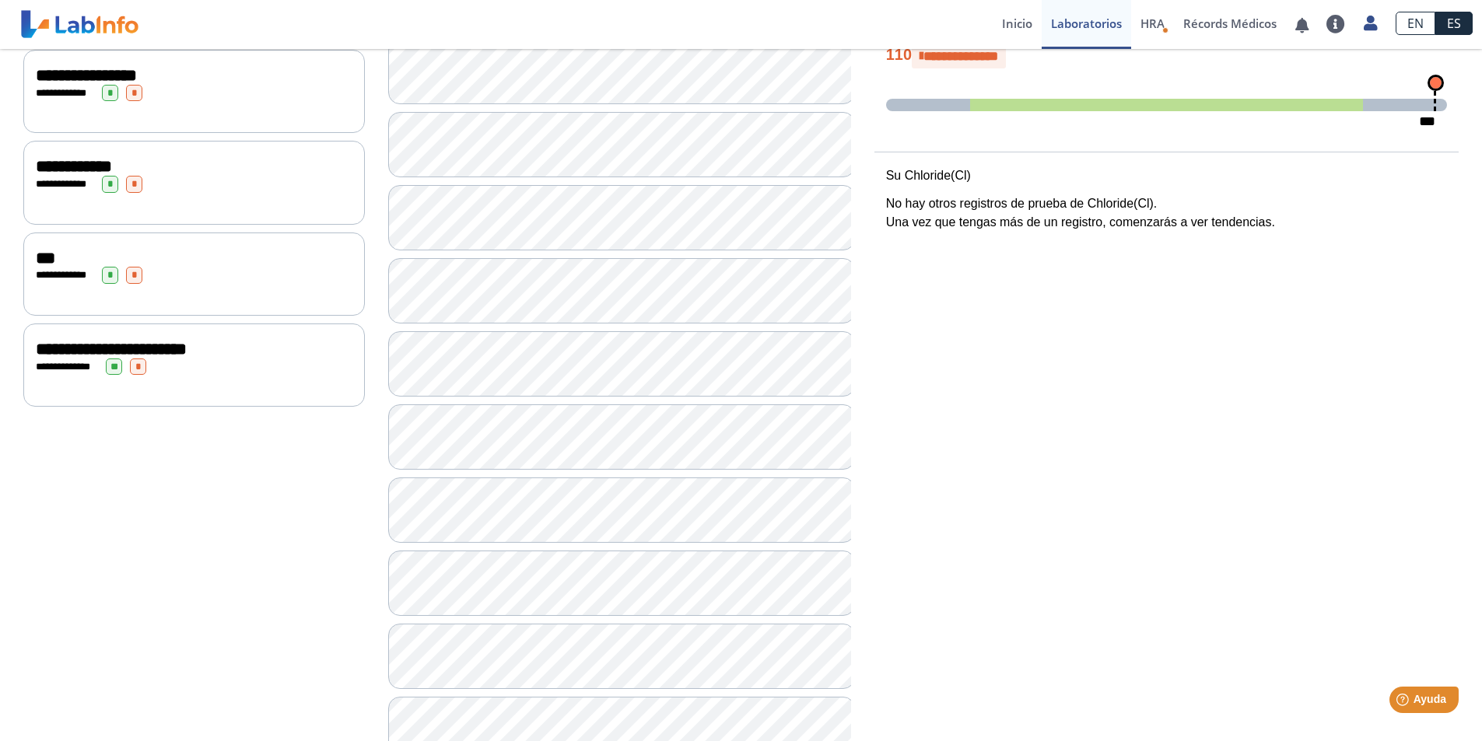
scroll to position [622, 0]
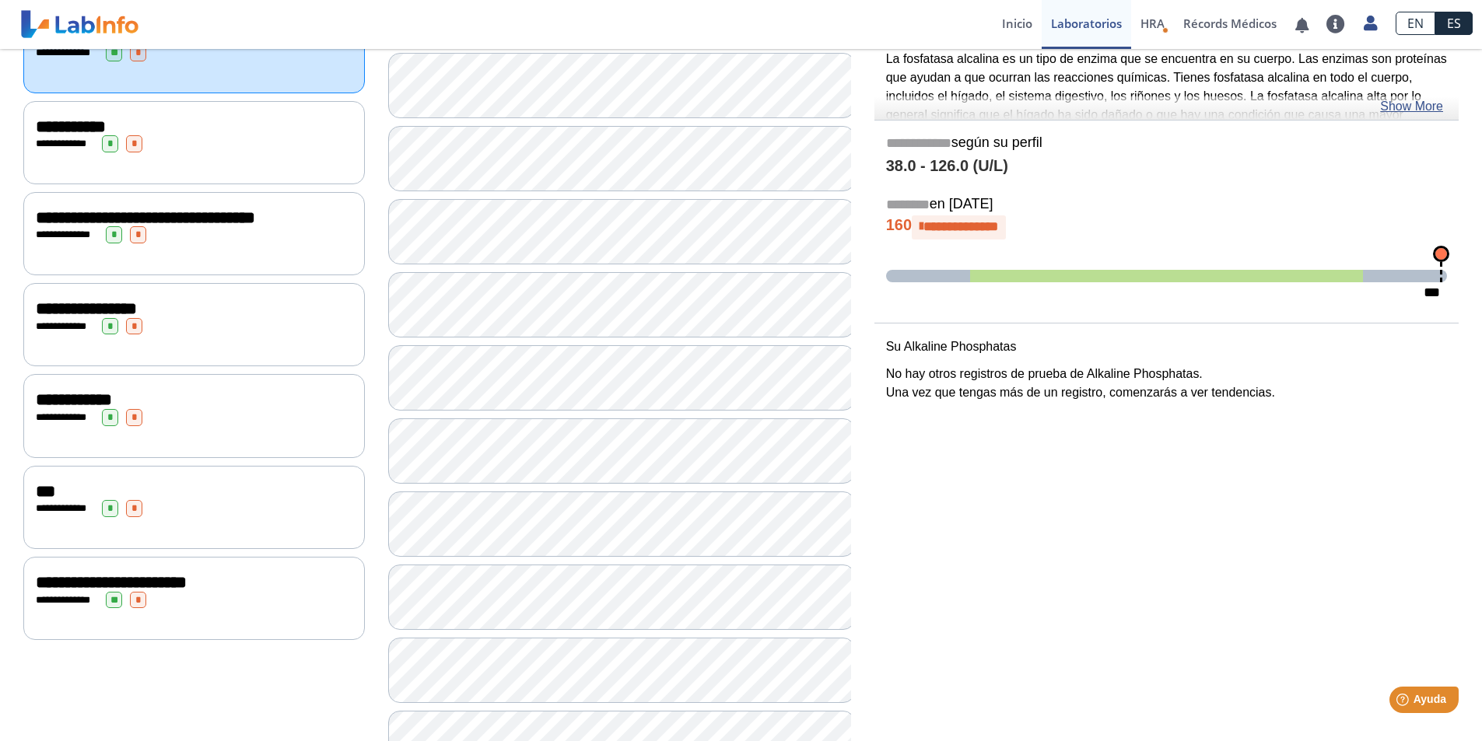
scroll to position [156, 0]
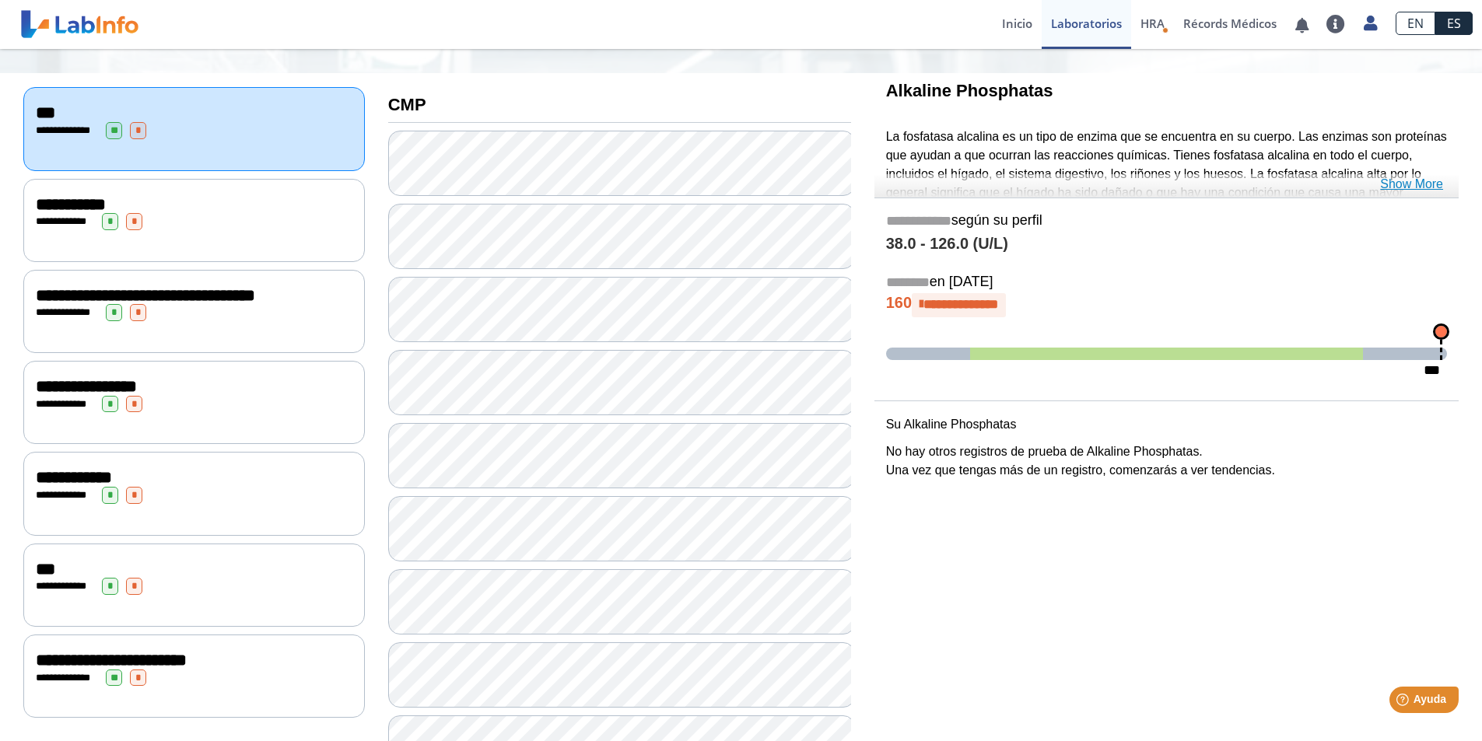
click at [1426, 185] on link "Show More" at bounding box center [1411, 184] width 63 height 19
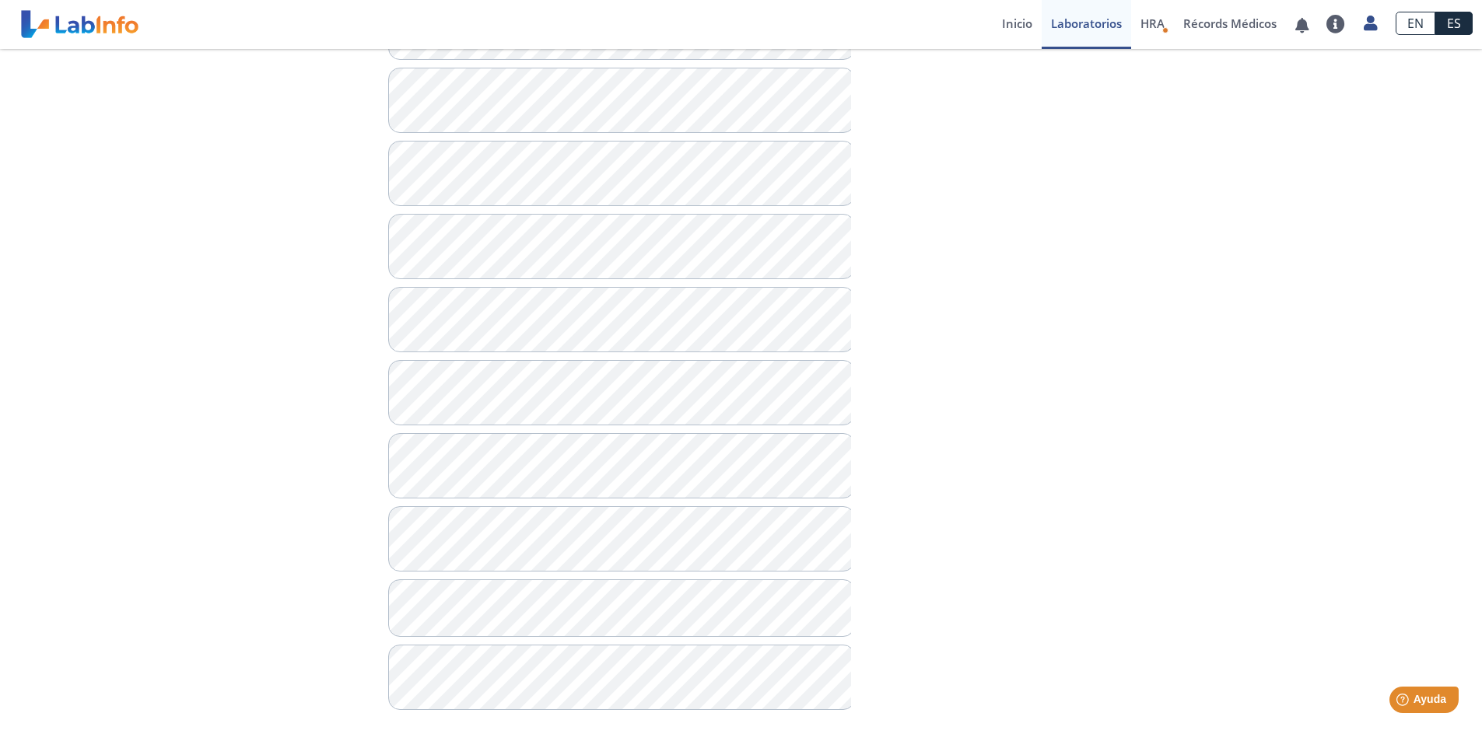
scroll to position [885, 0]
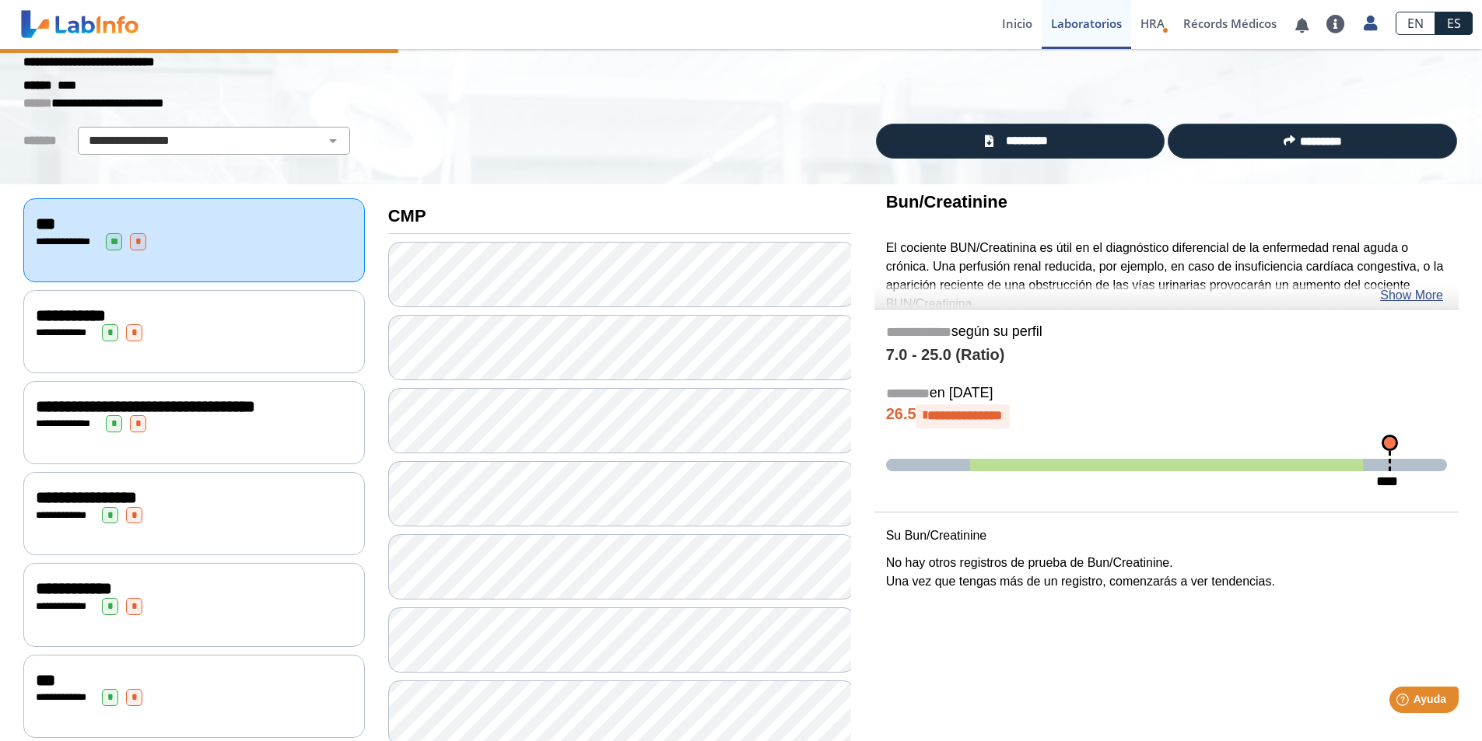
scroll to position [29, 0]
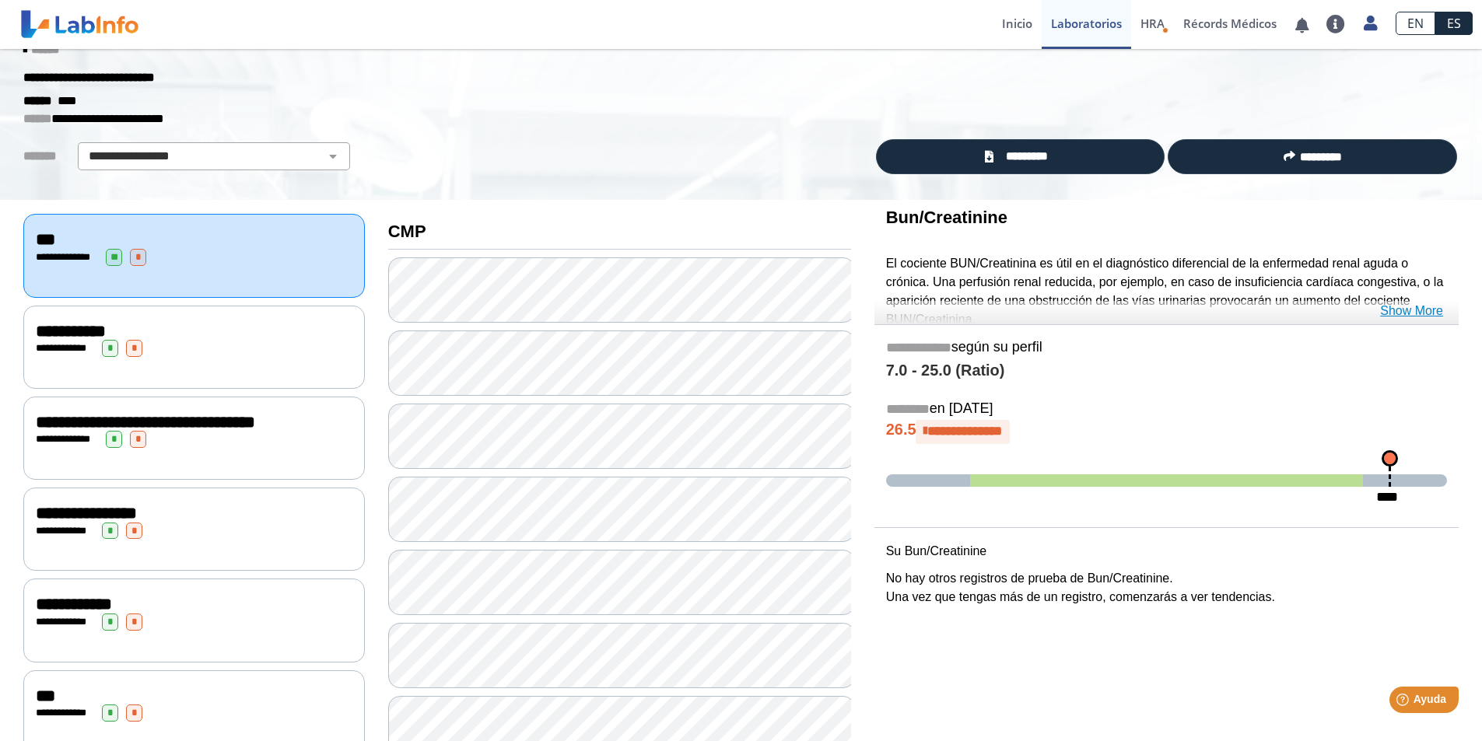
click at [1421, 311] on link "Show More" at bounding box center [1411, 311] width 63 height 19
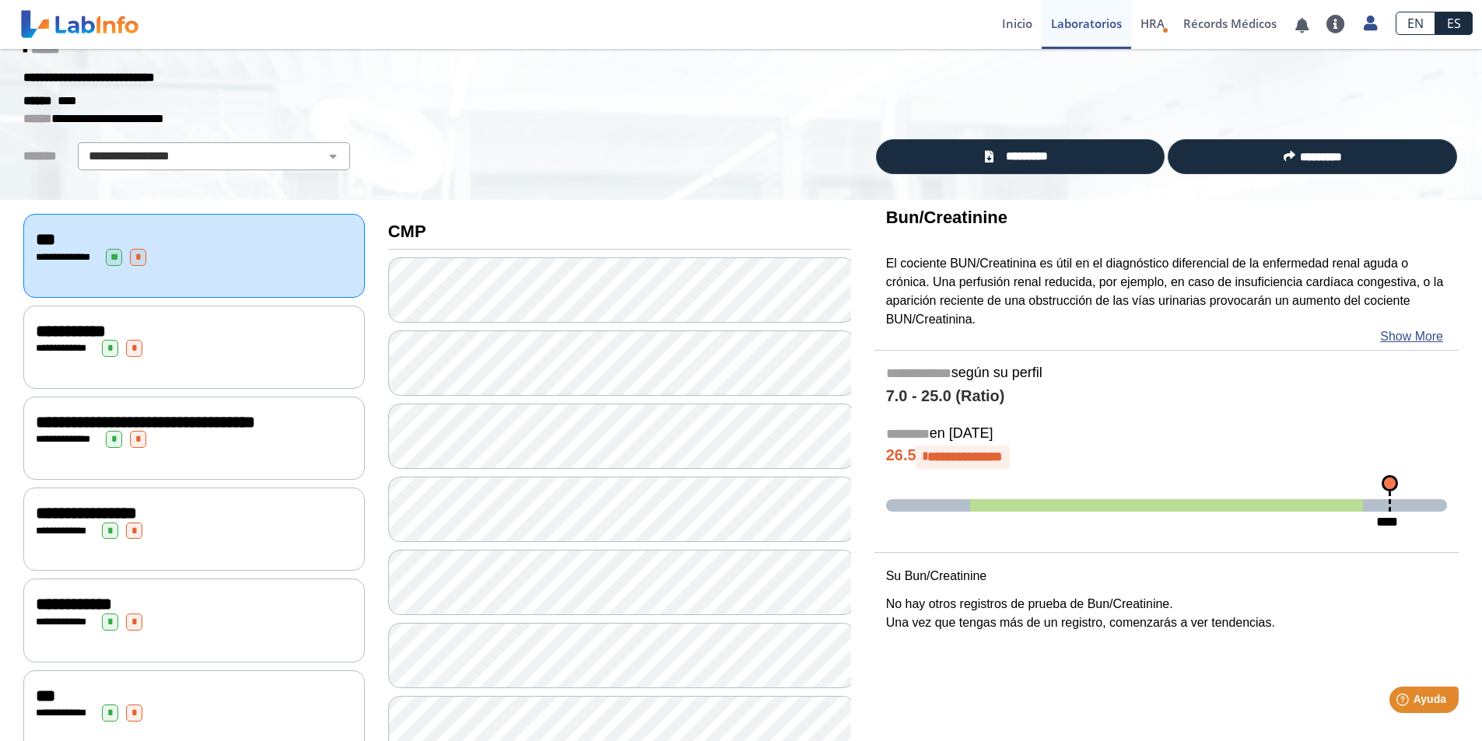
click at [267, 358] on div "**********" at bounding box center [194, 347] width 342 height 83
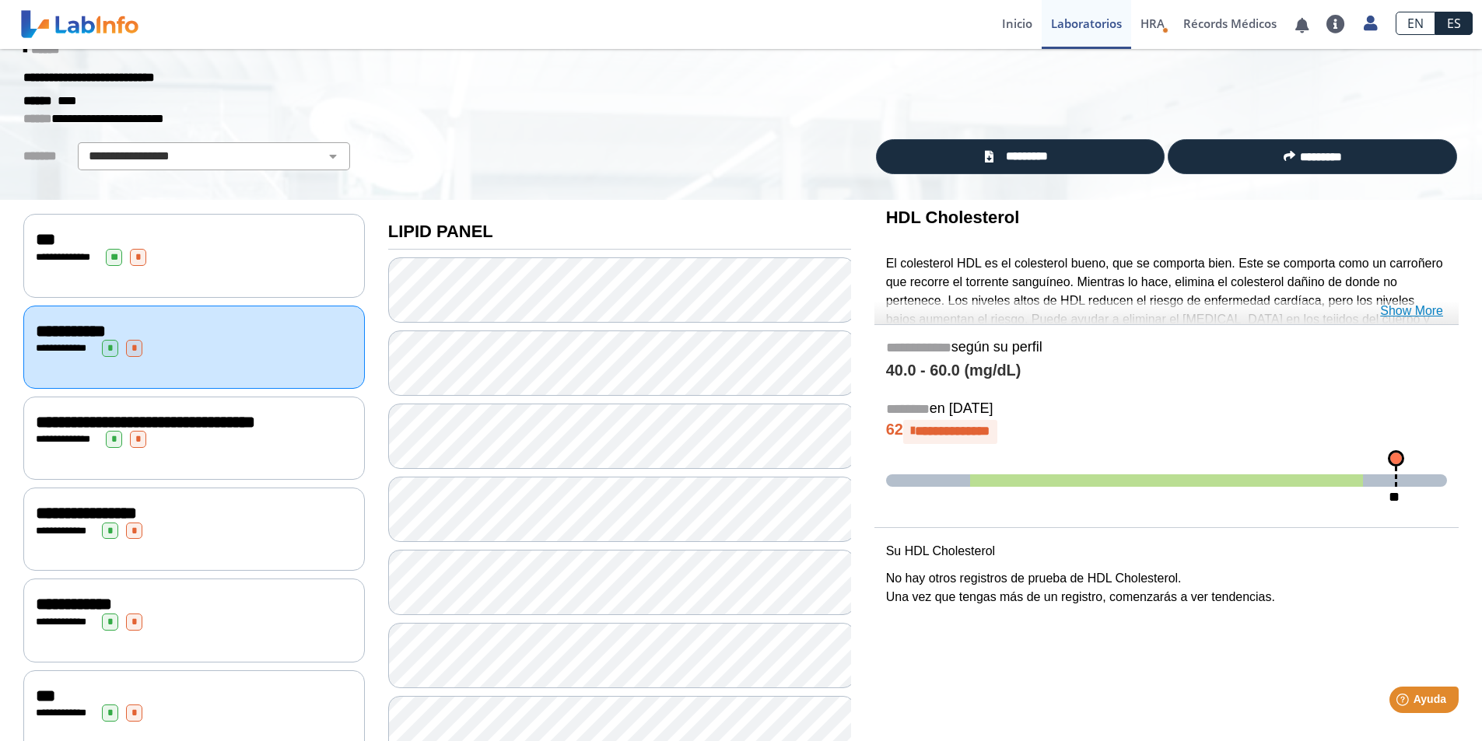
click at [1428, 314] on link "Show More" at bounding box center [1411, 311] width 63 height 19
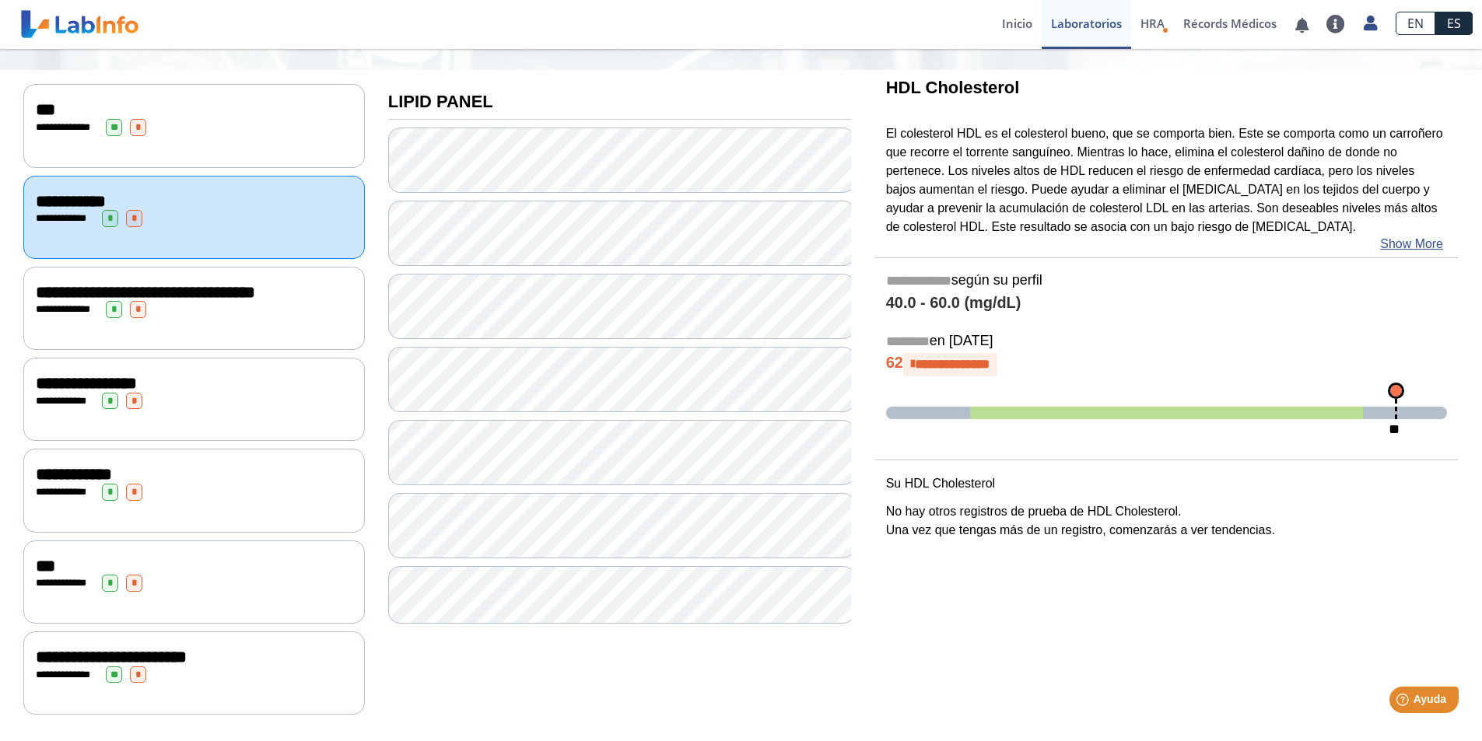
scroll to position [170, 0]
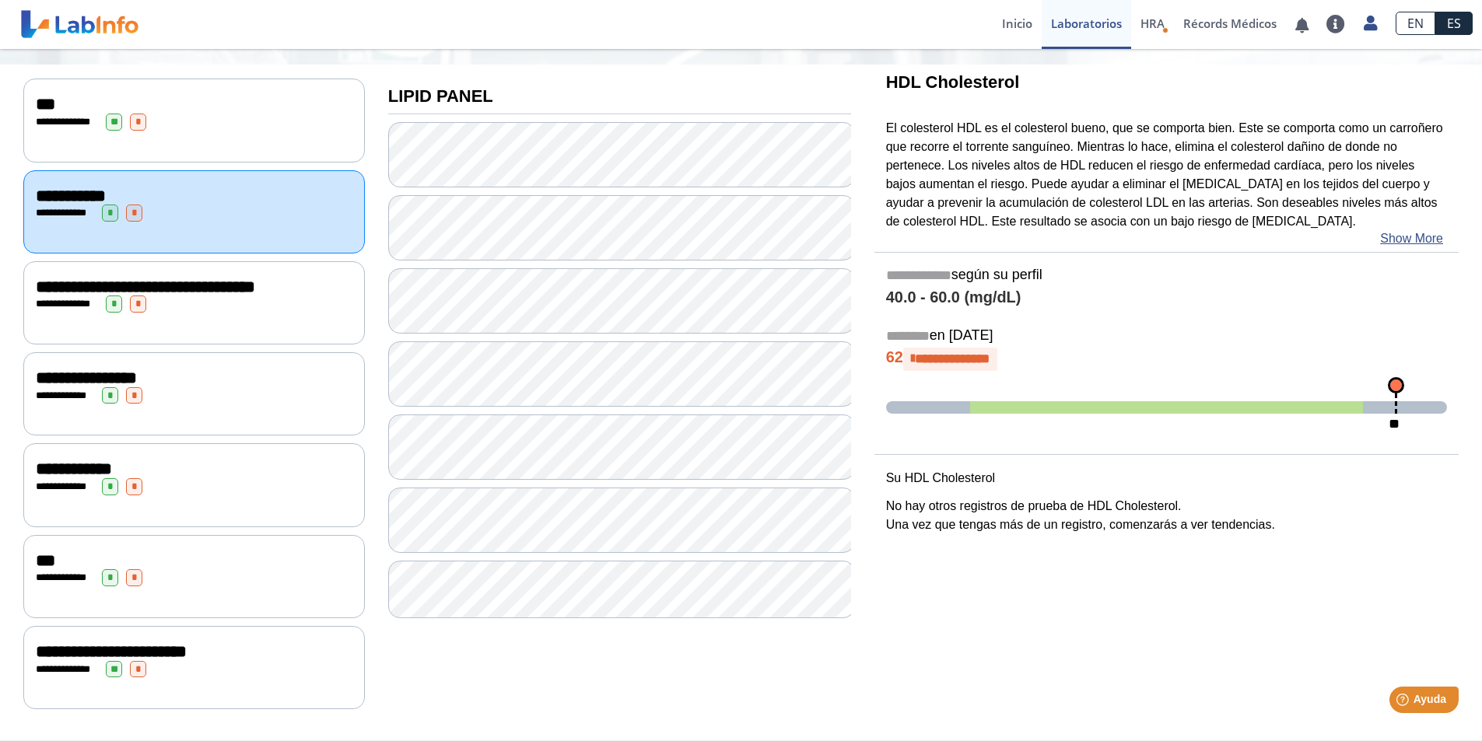
click at [222, 334] on div "**********" at bounding box center [194, 302] width 342 height 83
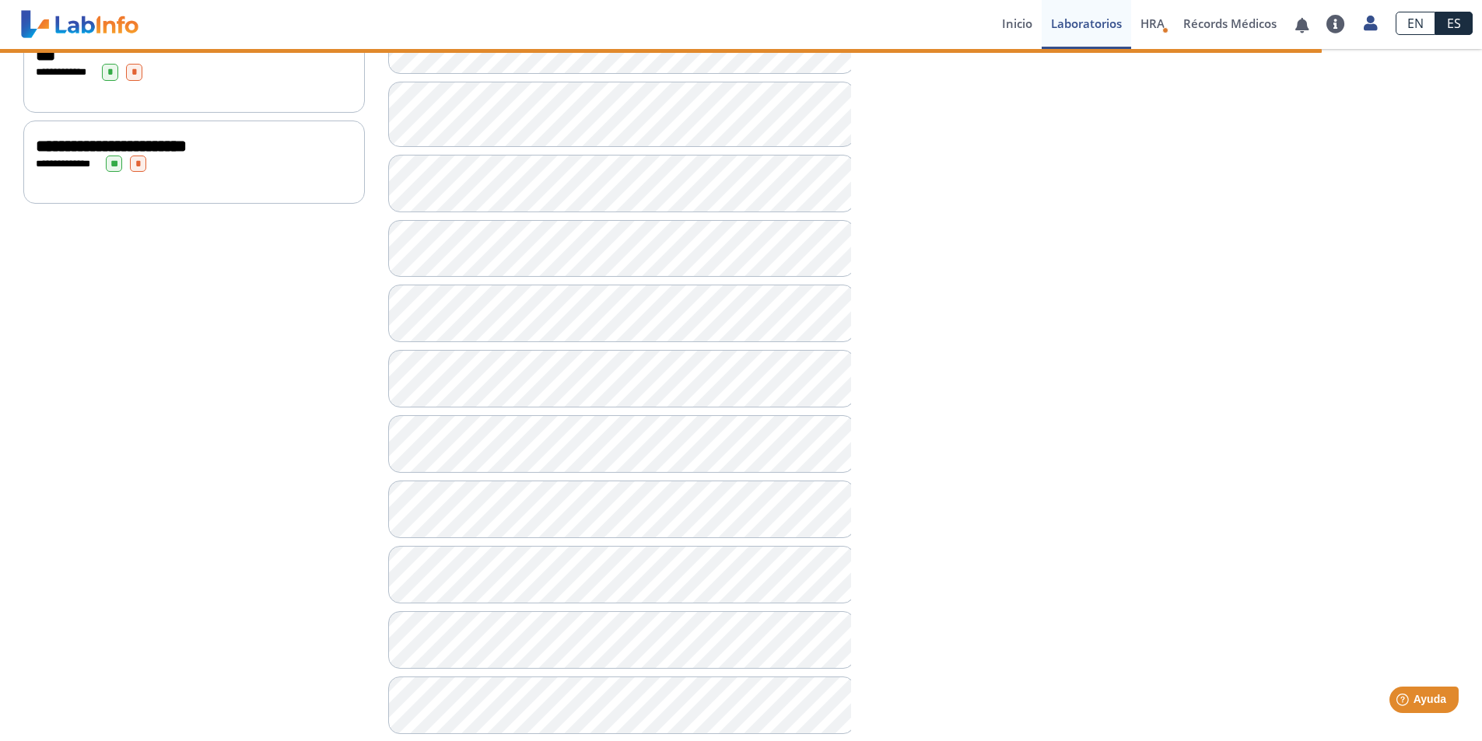
scroll to position [702, 0]
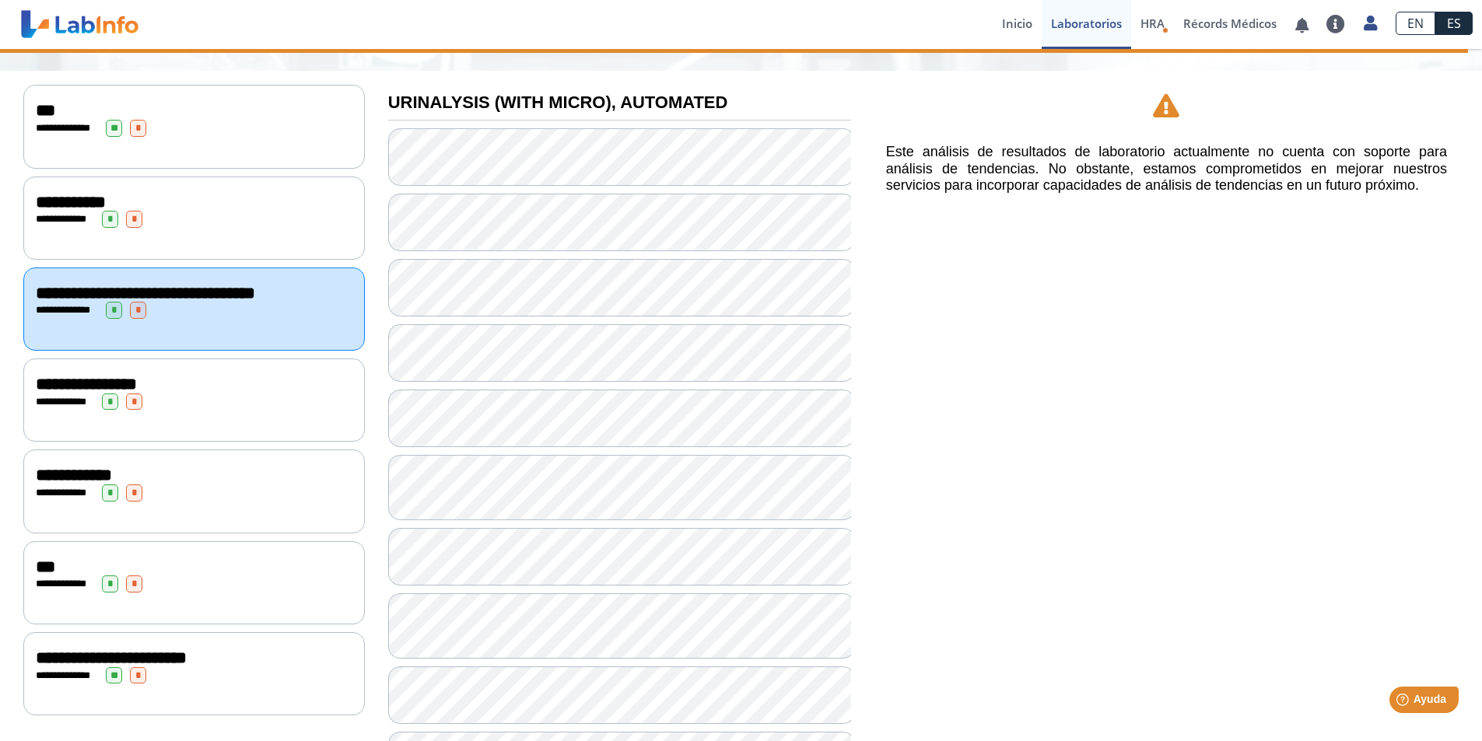
scroll to position [157, 0]
click at [217, 412] on div "**********" at bounding box center [194, 402] width 317 height 17
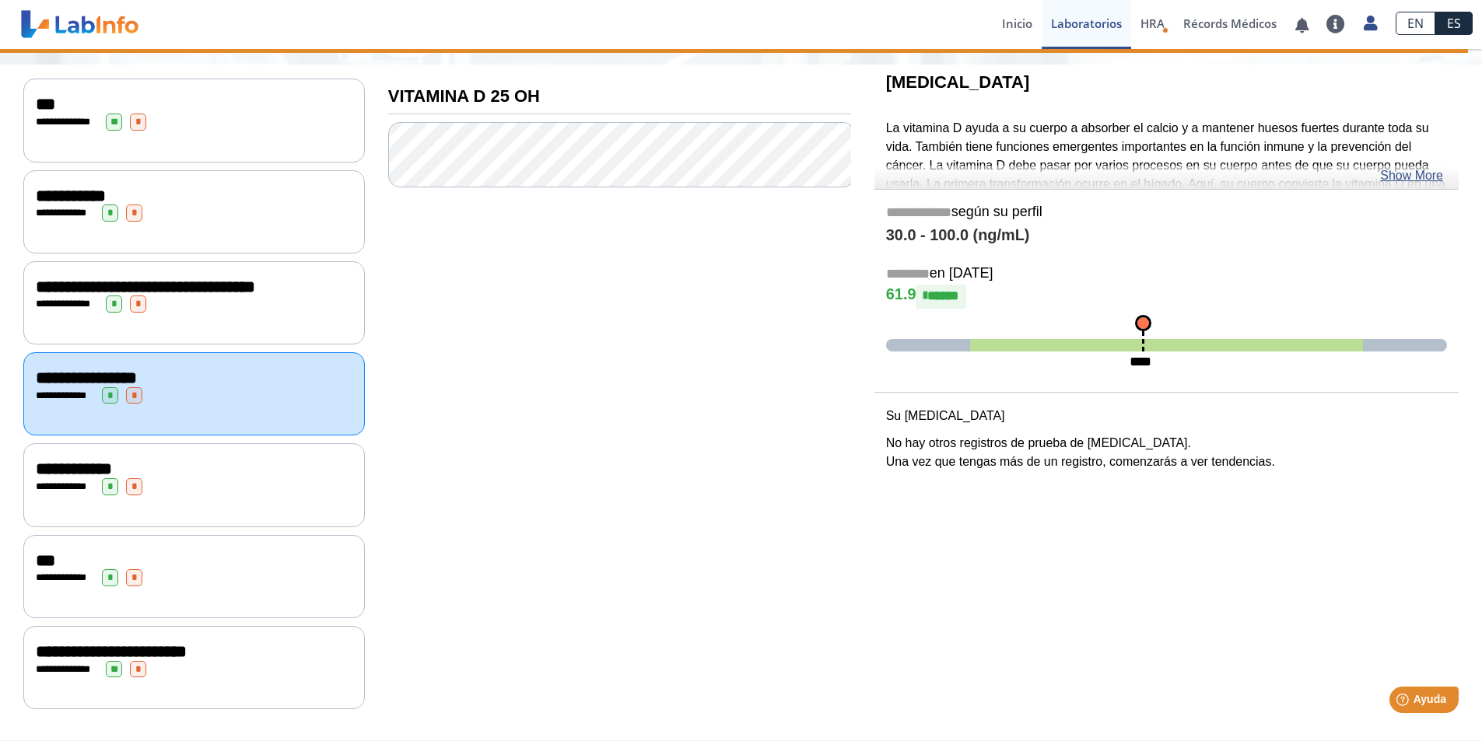
scroll to position [170, 0]
click at [218, 478] on div "**********" at bounding box center [194, 469] width 317 height 19
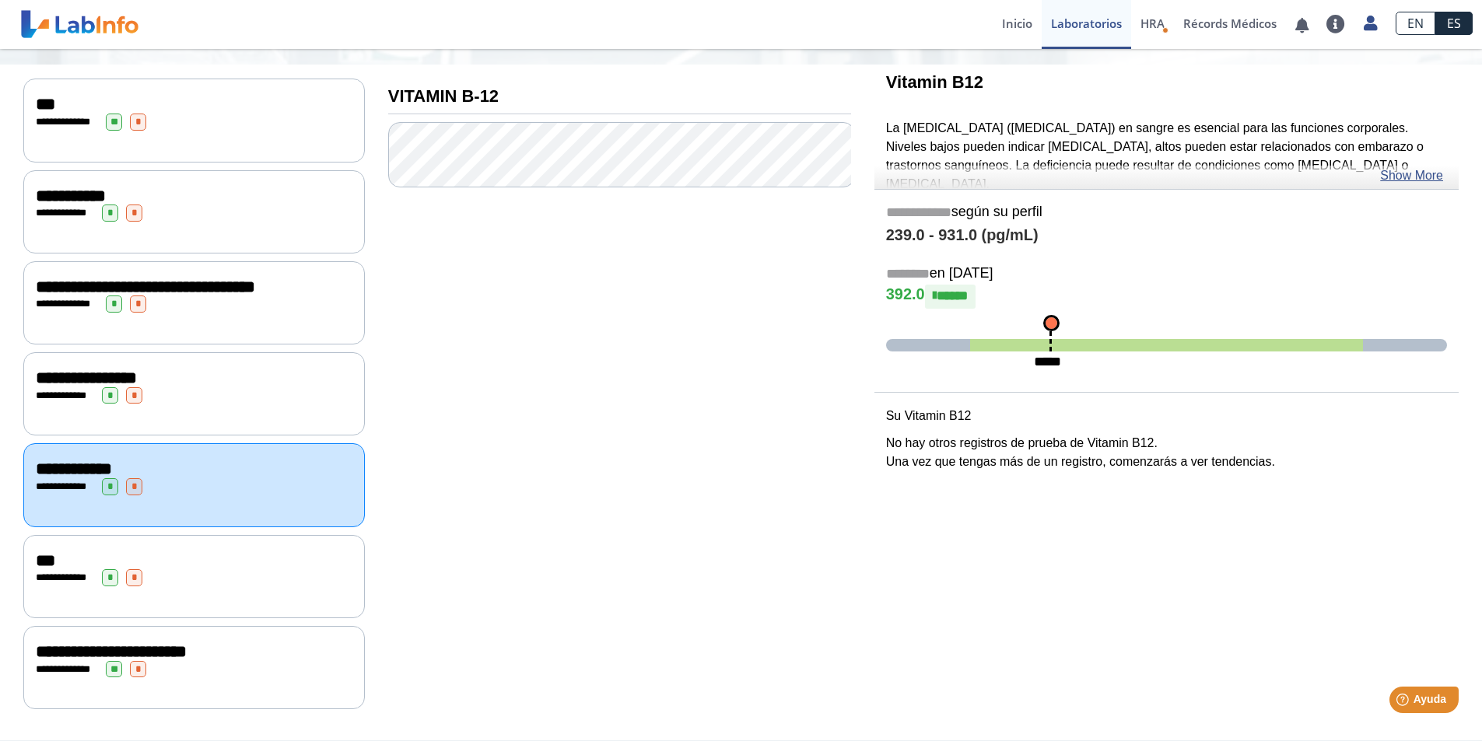
click at [198, 581] on div "**********" at bounding box center [194, 577] width 317 height 17
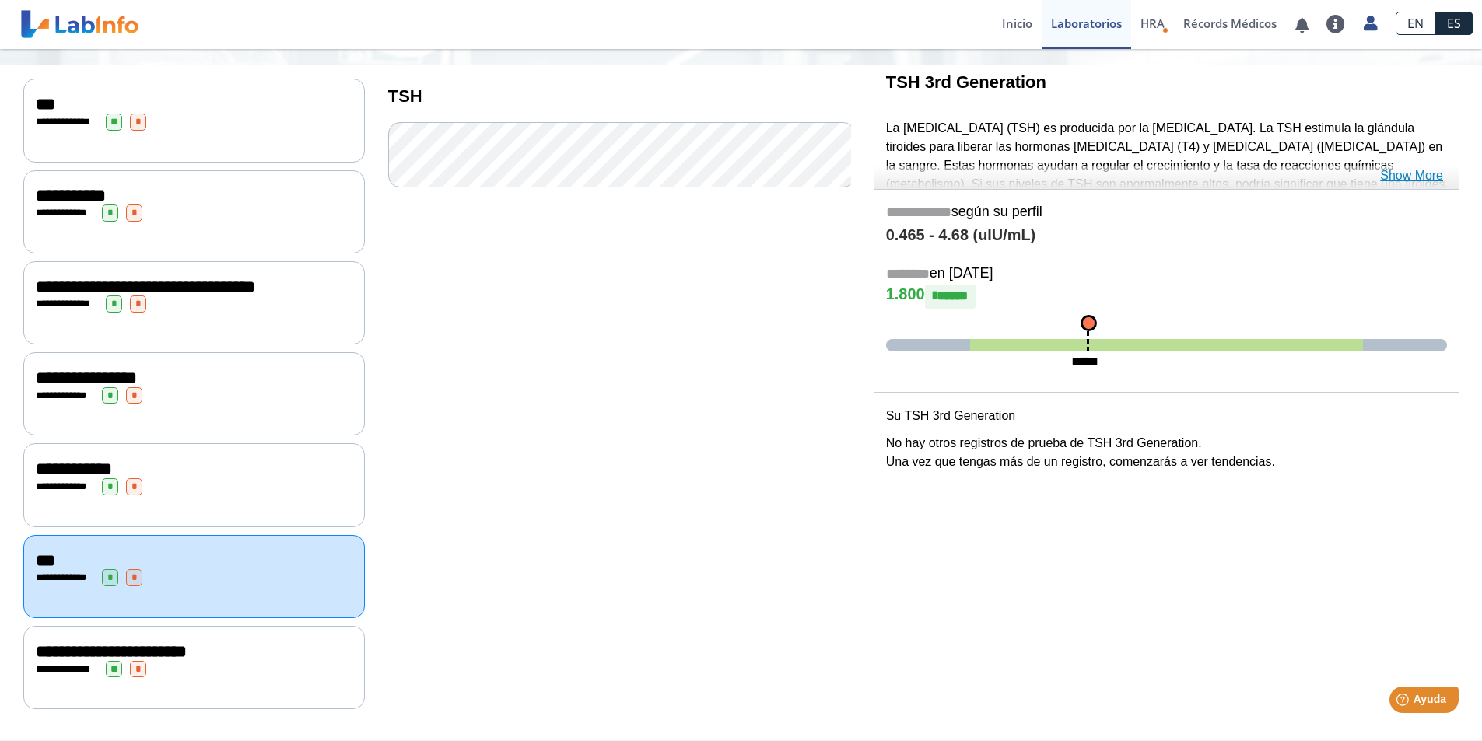
click at [1413, 170] on link "Show More" at bounding box center [1411, 175] width 63 height 19
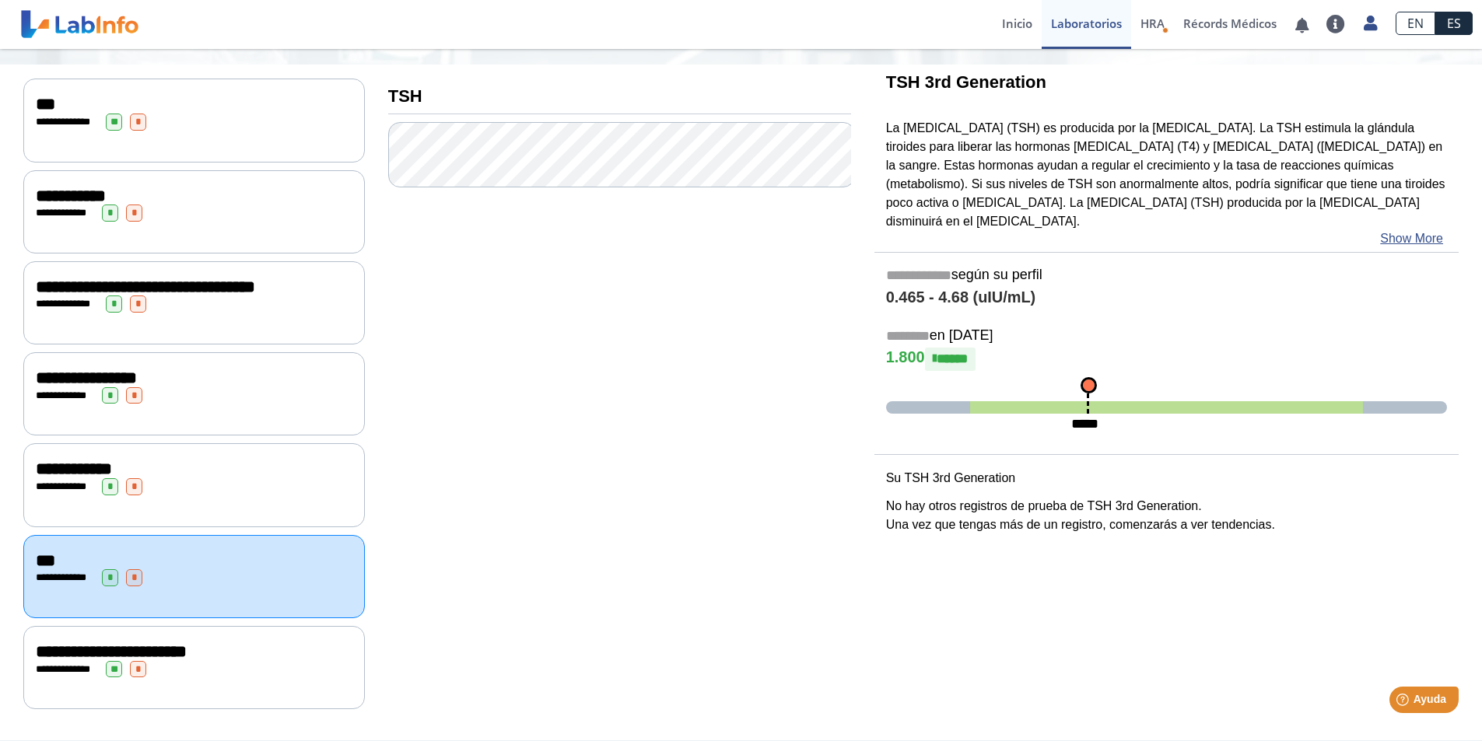
click at [206, 679] on div "**********" at bounding box center [194, 667] width 342 height 83
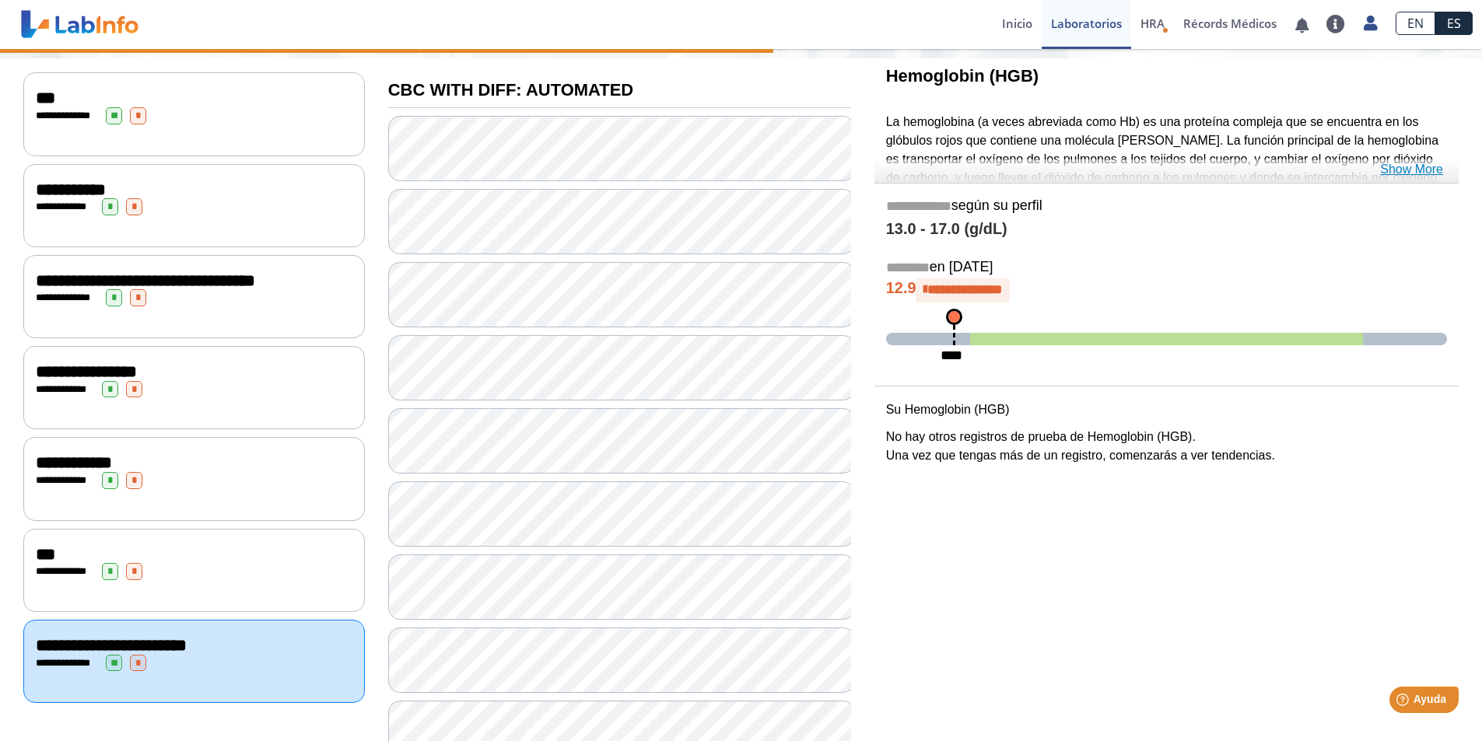
click at [1421, 171] on link "Show More" at bounding box center [1411, 169] width 63 height 19
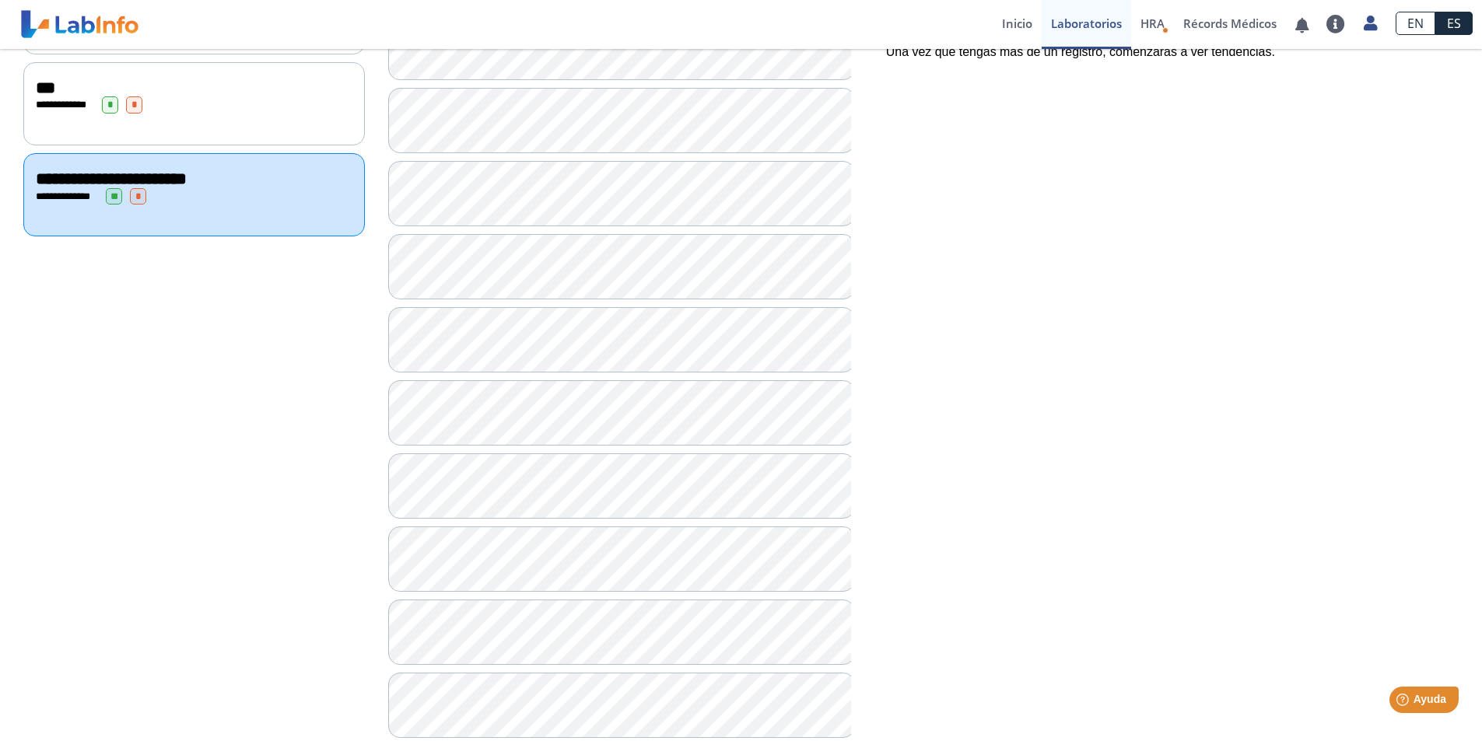
scroll to position [715, 0]
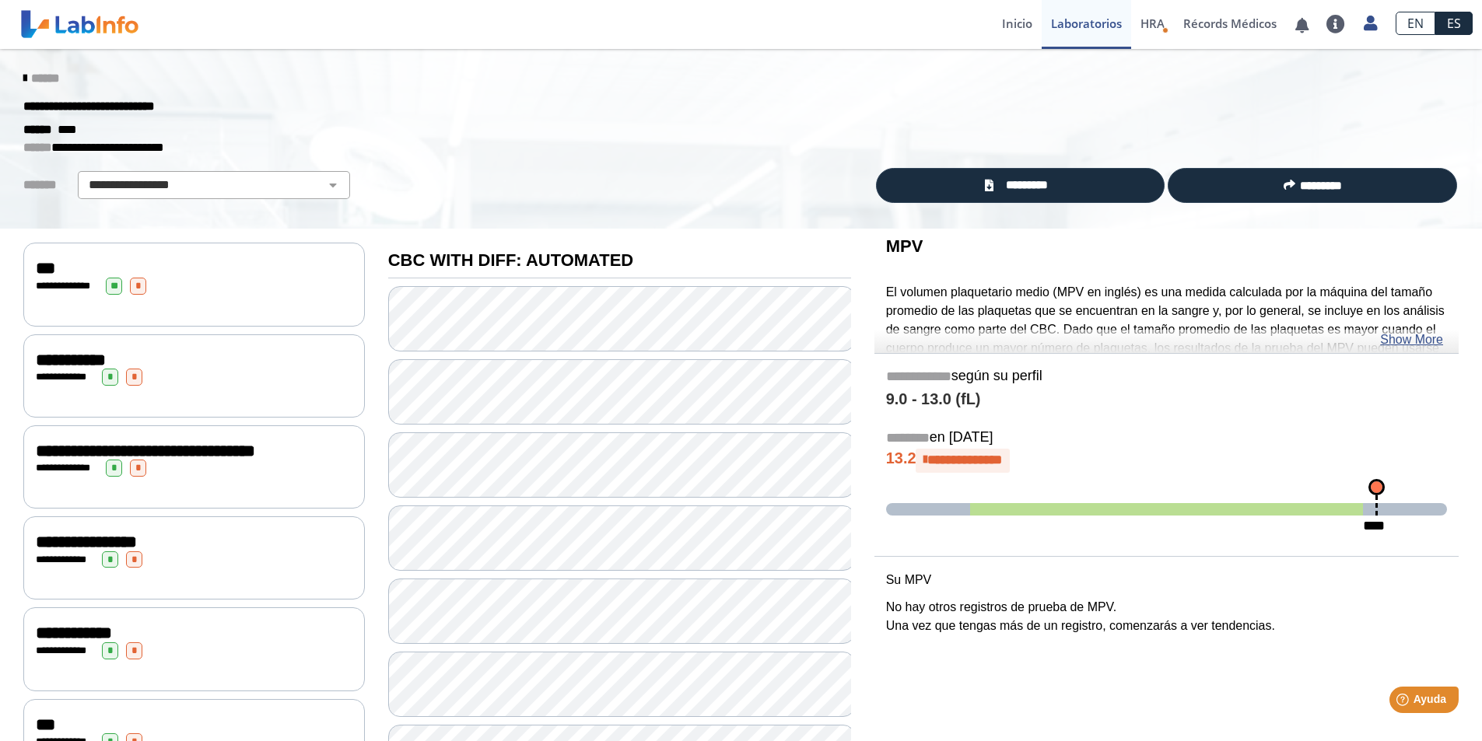
click at [161, 287] on div "**********" at bounding box center [194, 286] width 317 height 17
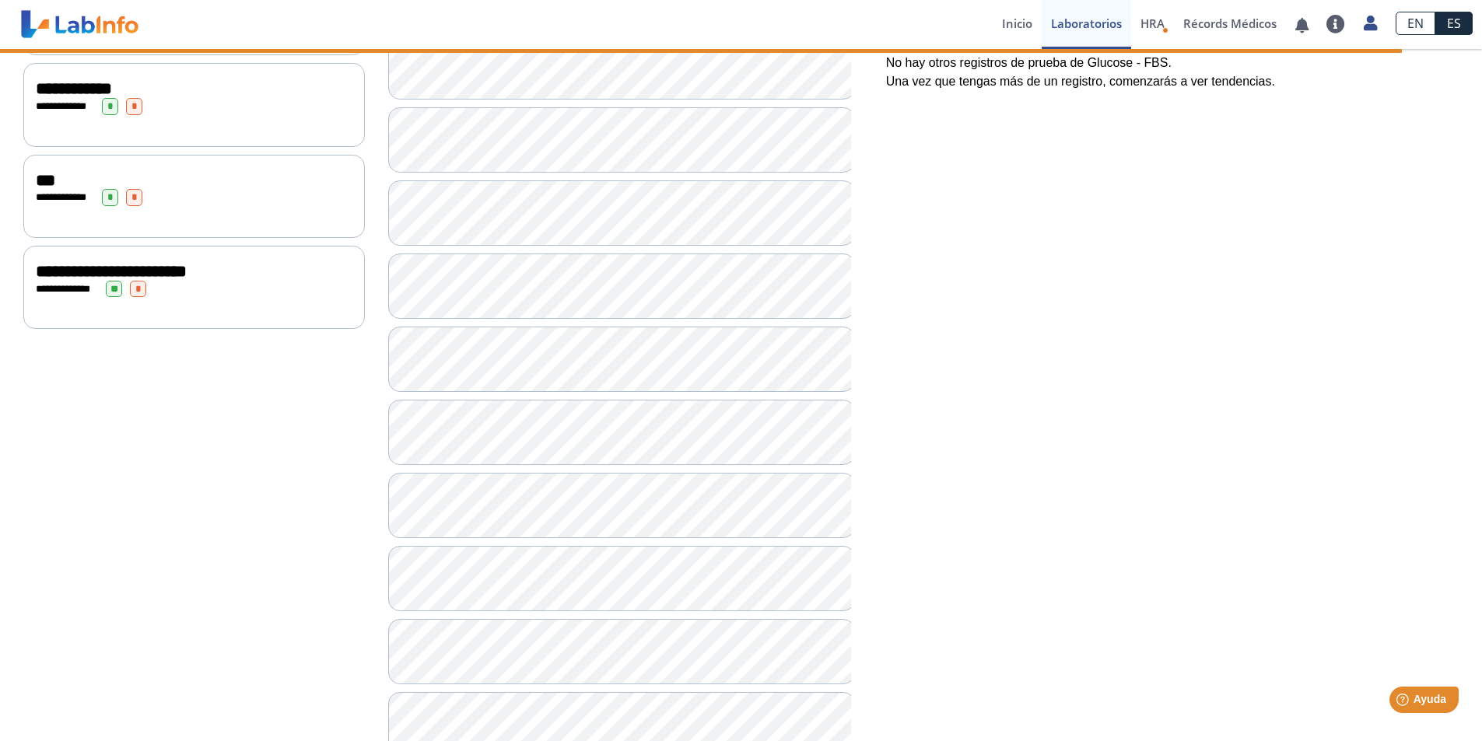
scroll to position [467, 0]
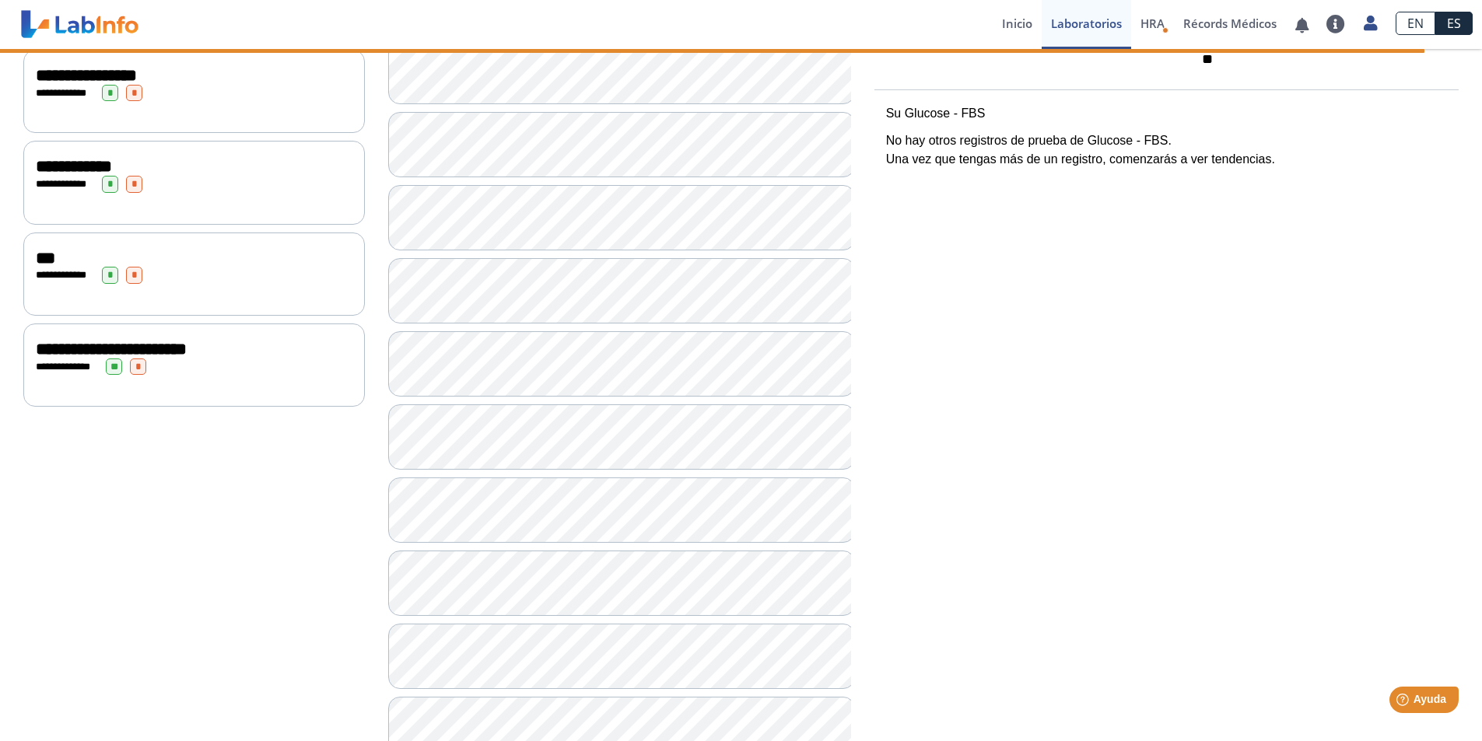
click at [208, 374] on div "**********" at bounding box center [194, 367] width 317 height 17
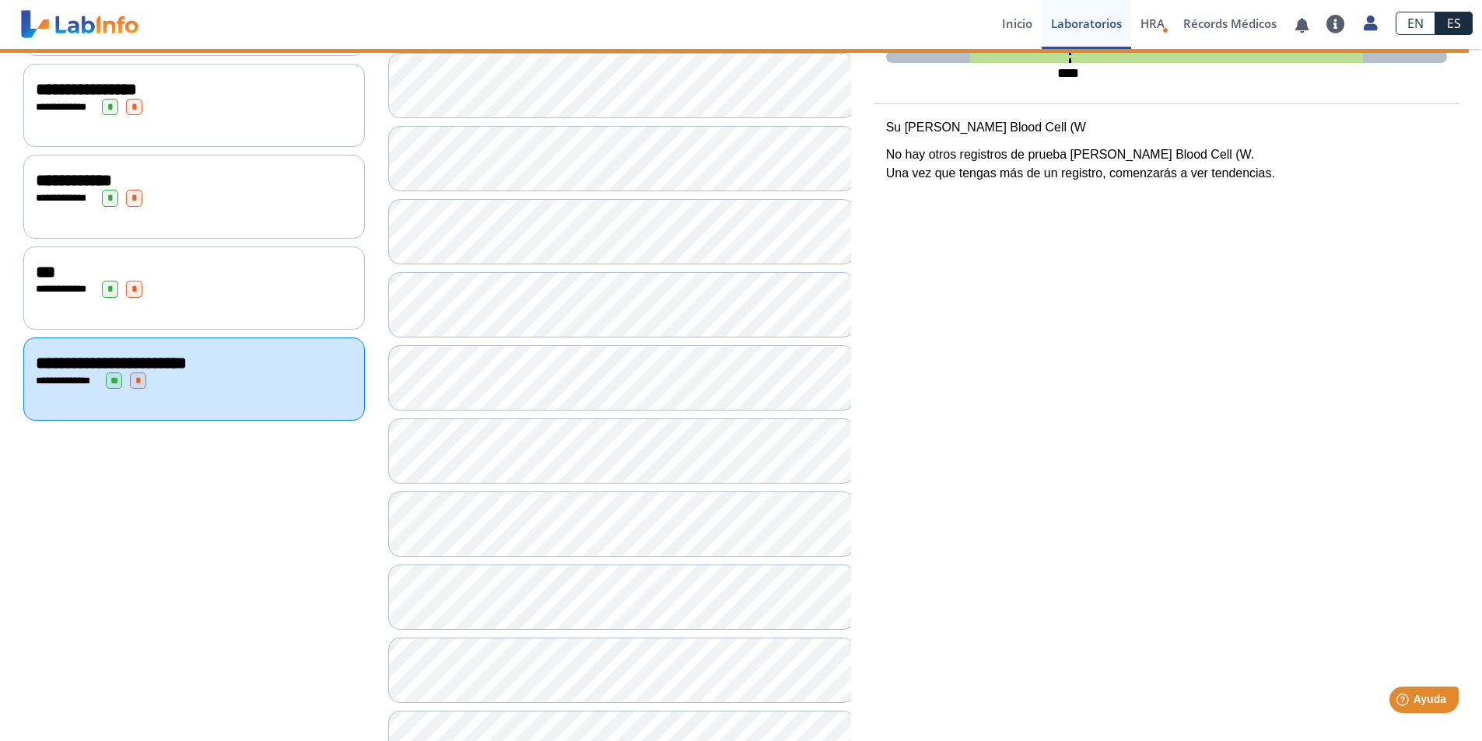
scroll to position [567, 0]
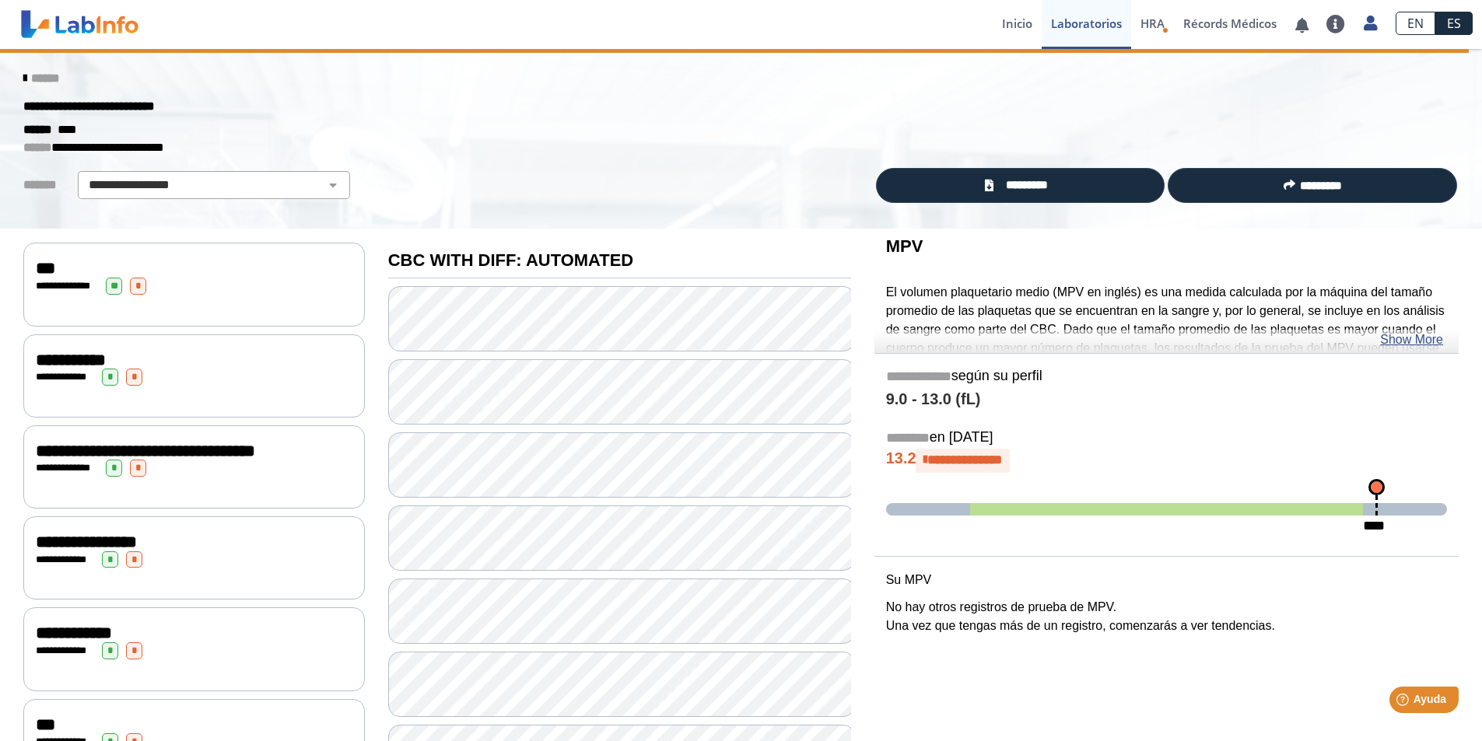
click at [225, 301] on div "**********" at bounding box center [194, 284] width 342 height 83
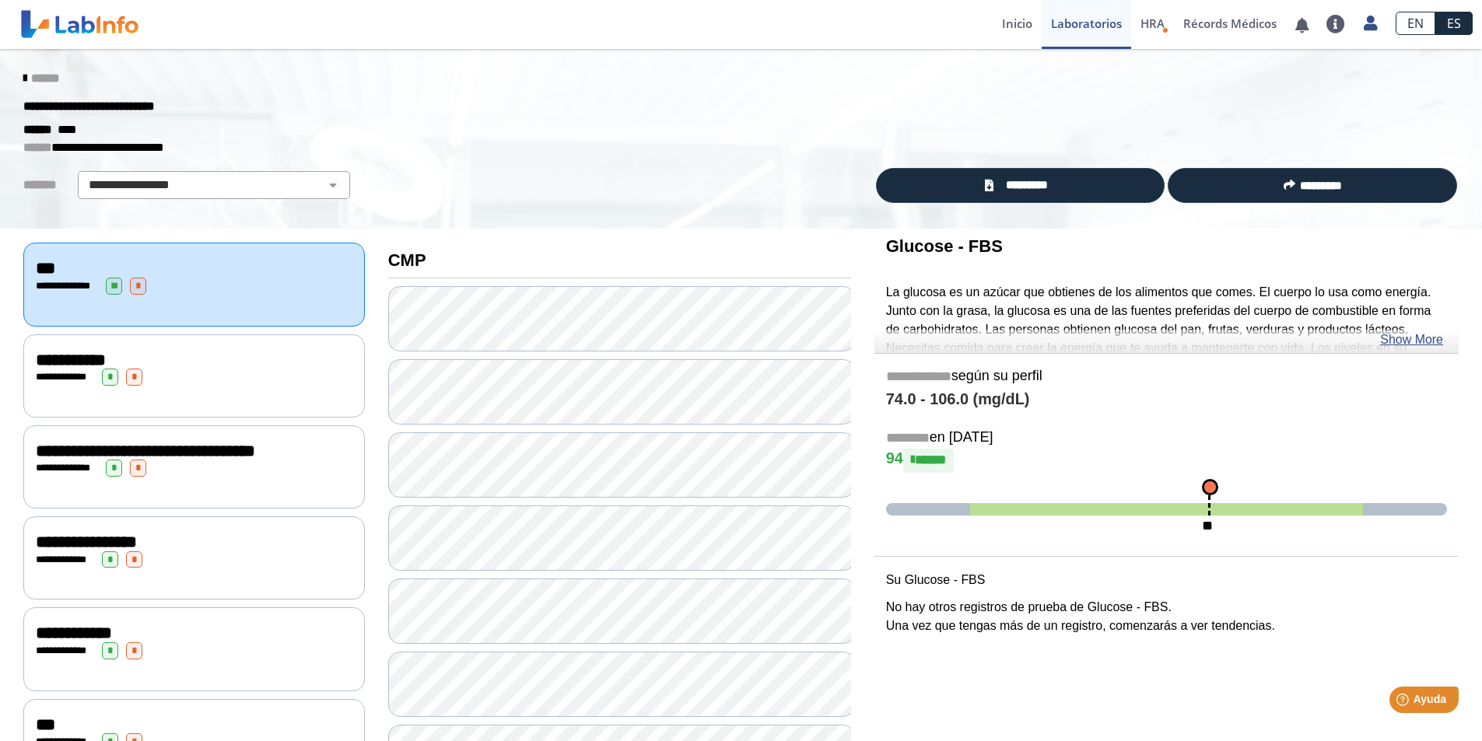
click at [216, 477] on div "**********" at bounding box center [194, 468] width 317 height 17
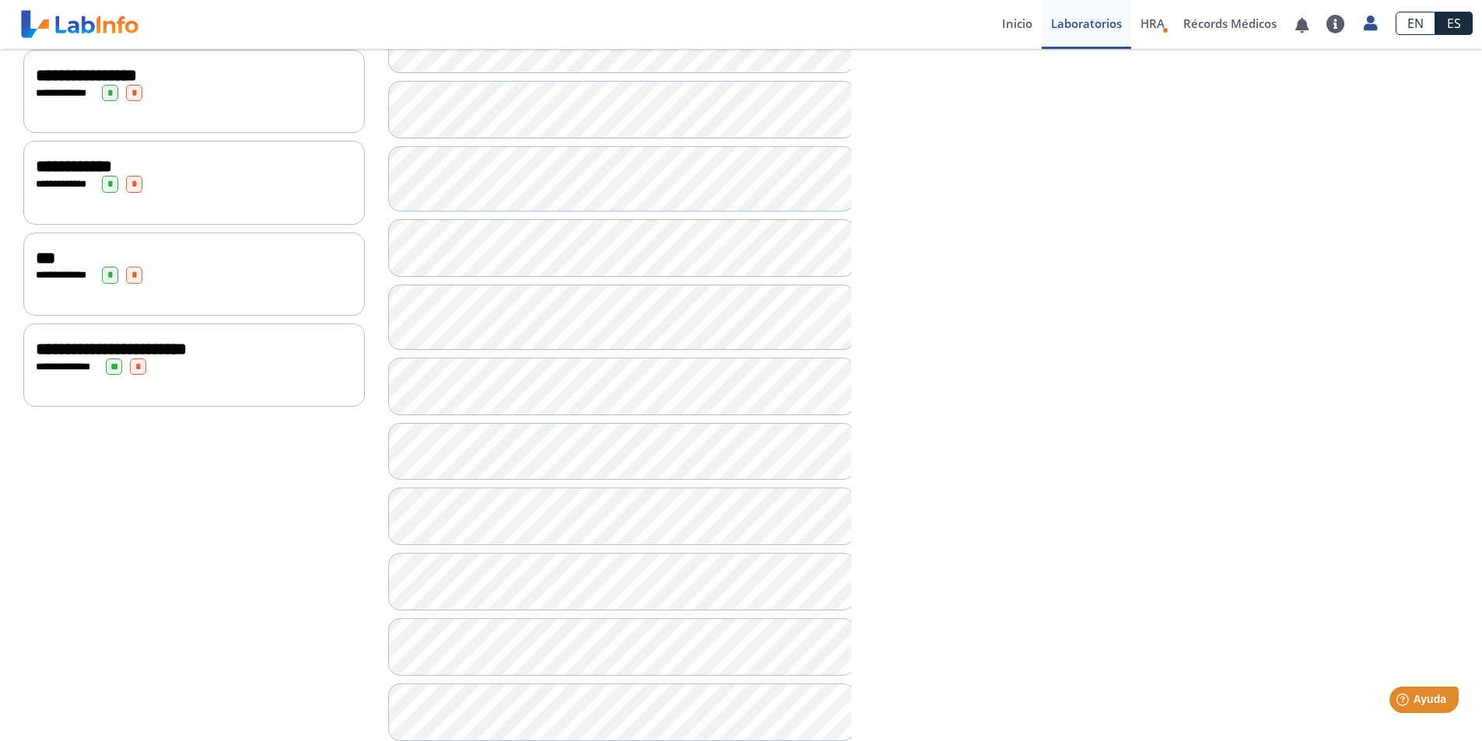
scroll to position [702, 0]
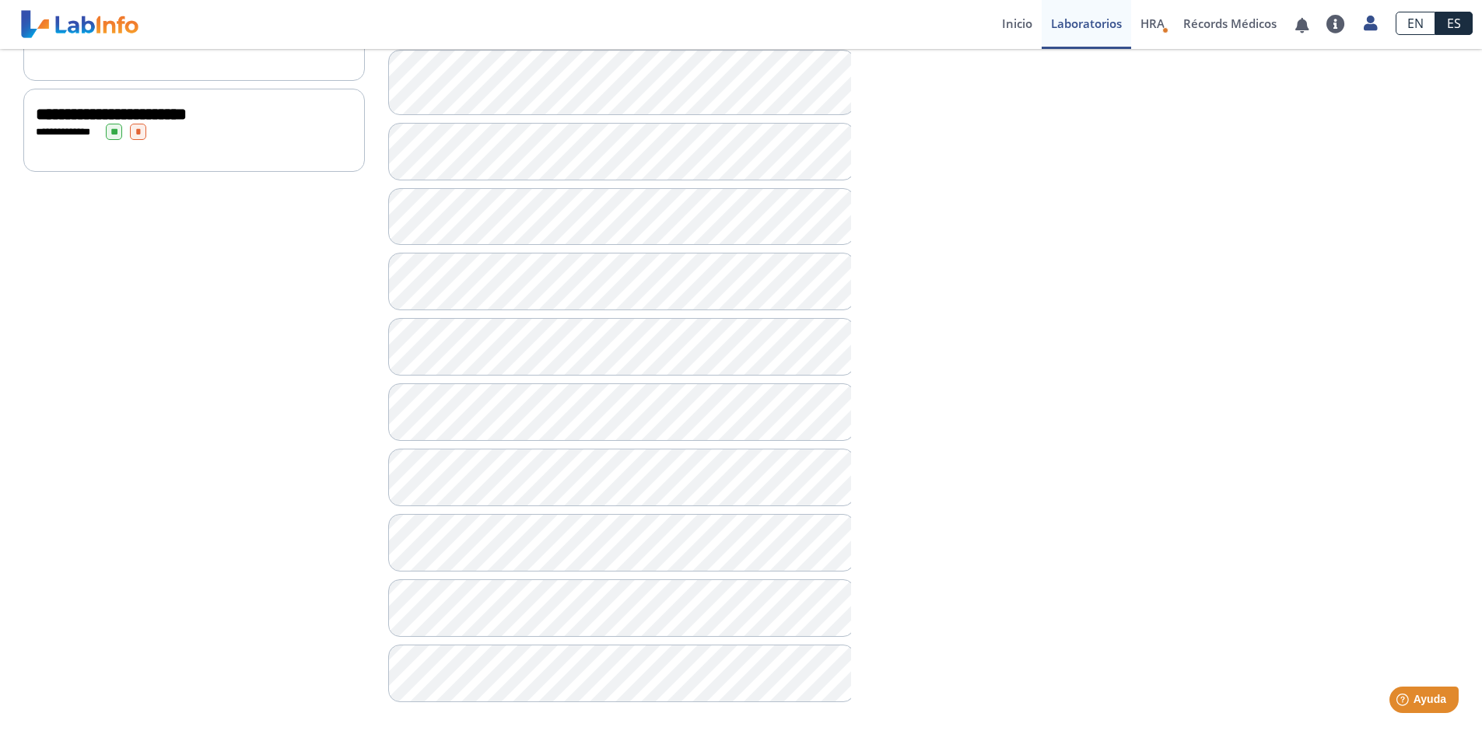
click at [378, 666] on div "**********" at bounding box center [620, 122] width 486 height 1190
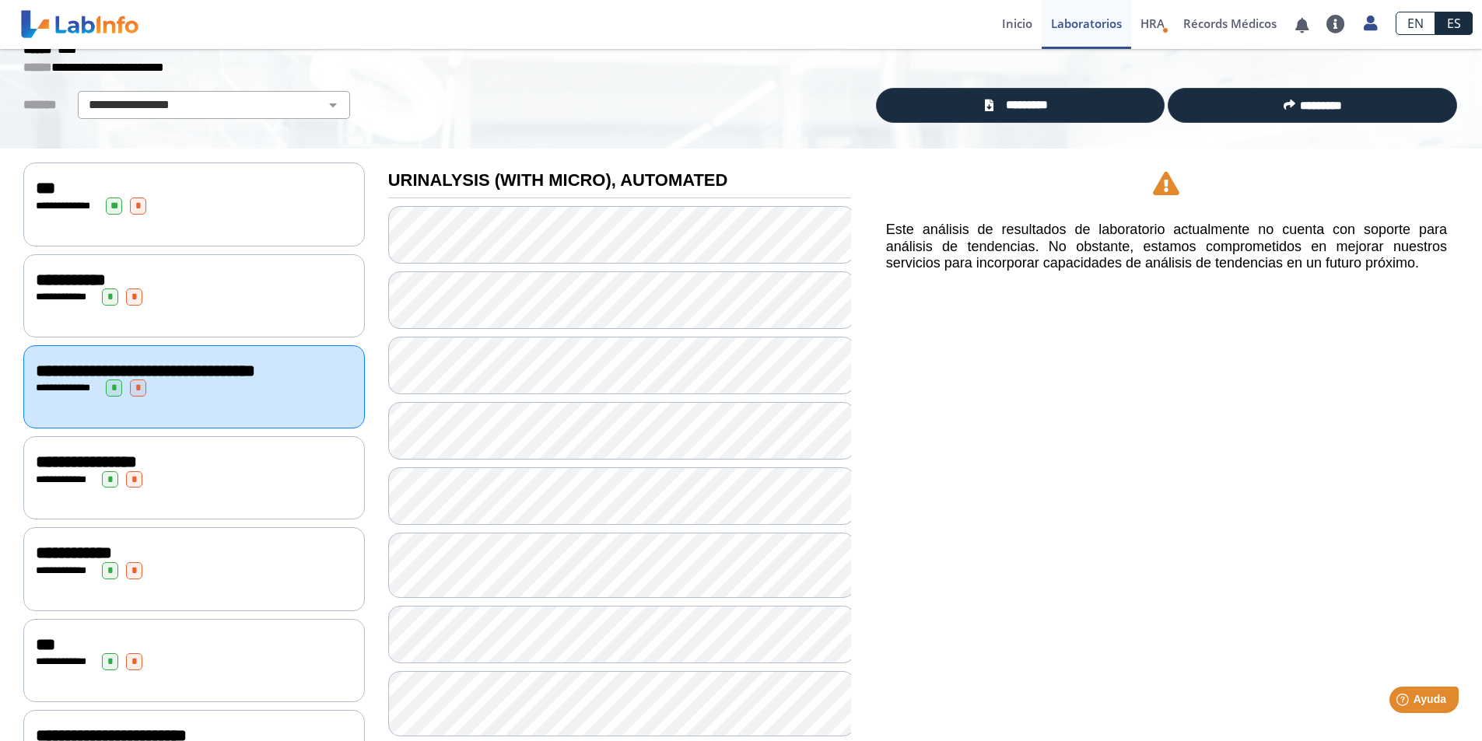
scroll to position [79, 0]
click at [248, 327] on div "**********" at bounding box center [194, 296] width 342 height 83
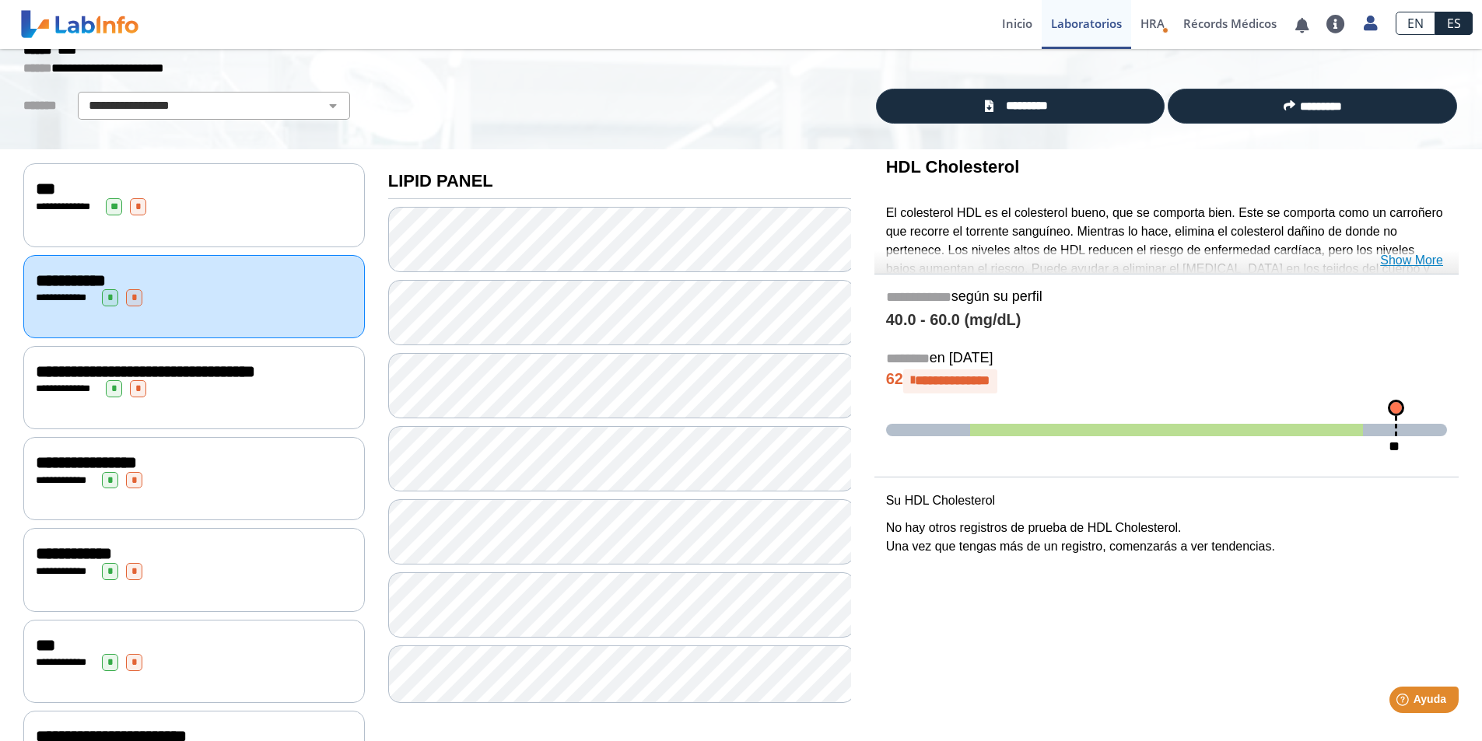
click at [1408, 265] on link "Show More" at bounding box center [1411, 260] width 63 height 19
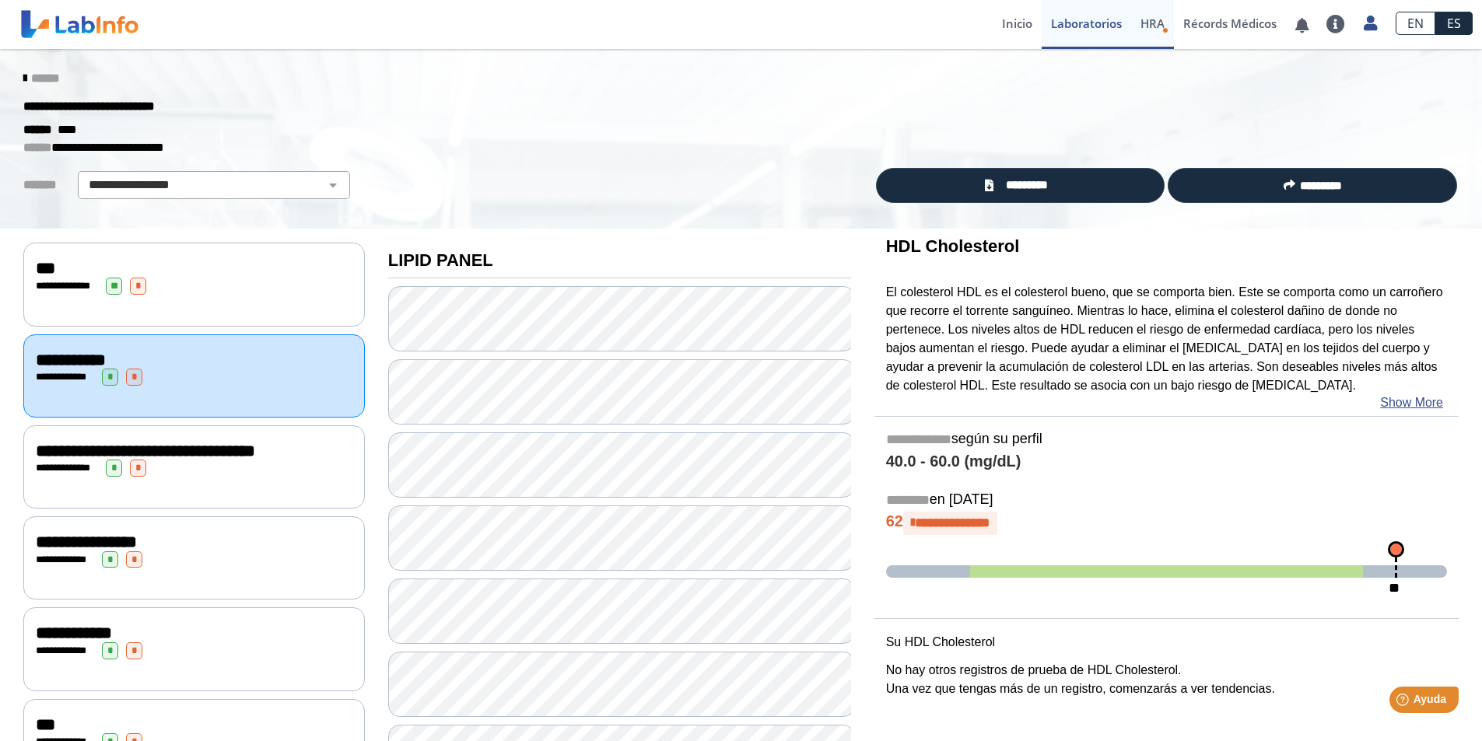
click at [1146, 25] on span "HRA" at bounding box center [1152, 24] width 24 height 16
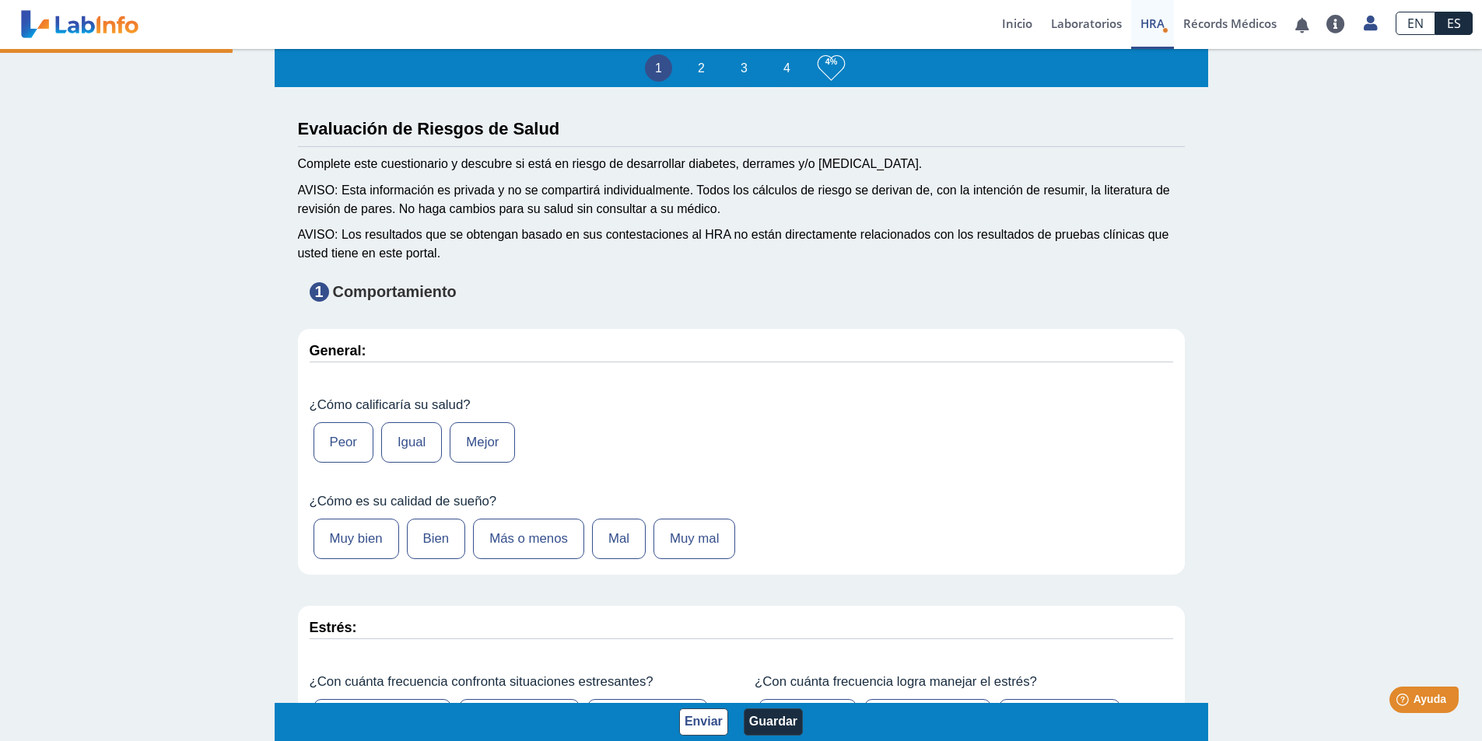
type input "[PERSON_NAME]"
type input "[DATE]"
select select
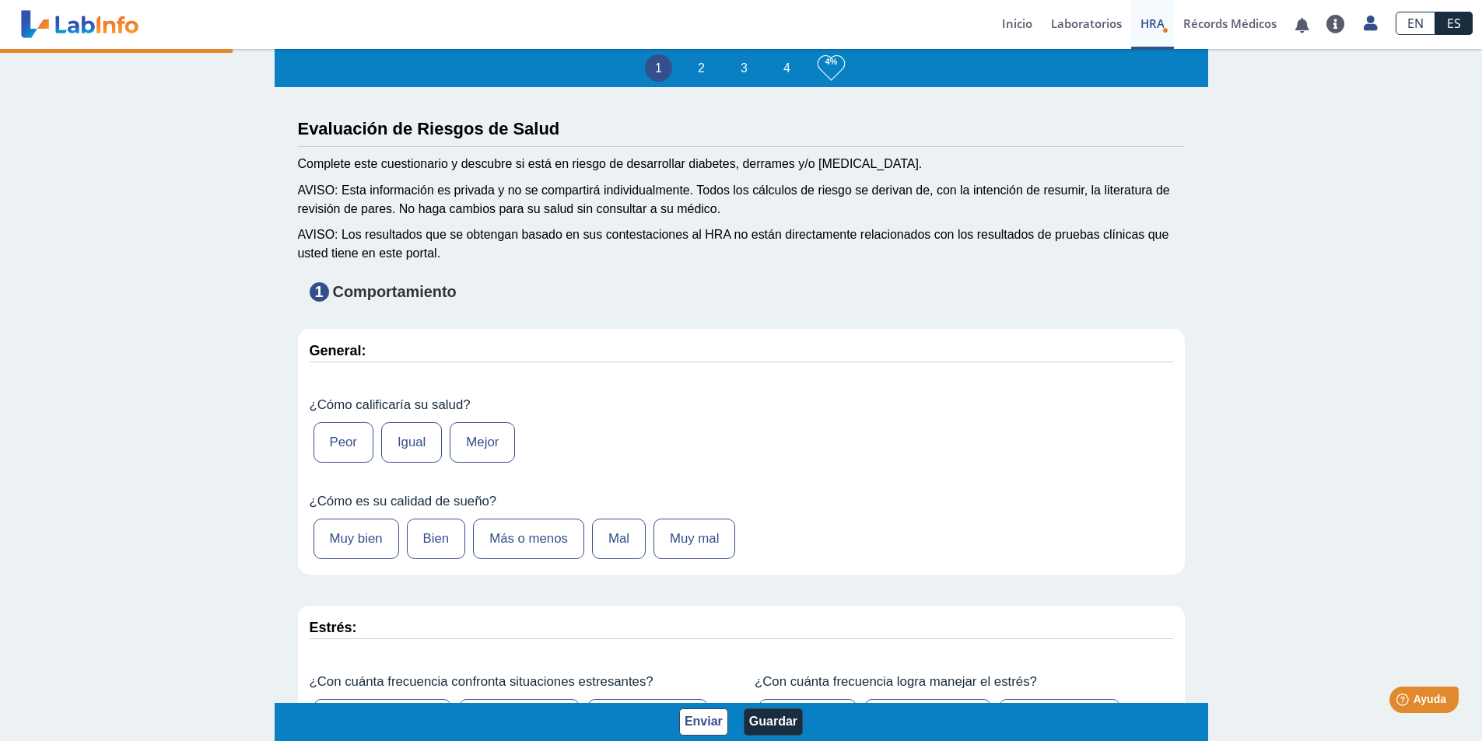
select select
click at [1008, 30] on link "Inicio" at bounding box center [1017, 24] width 49 height 49
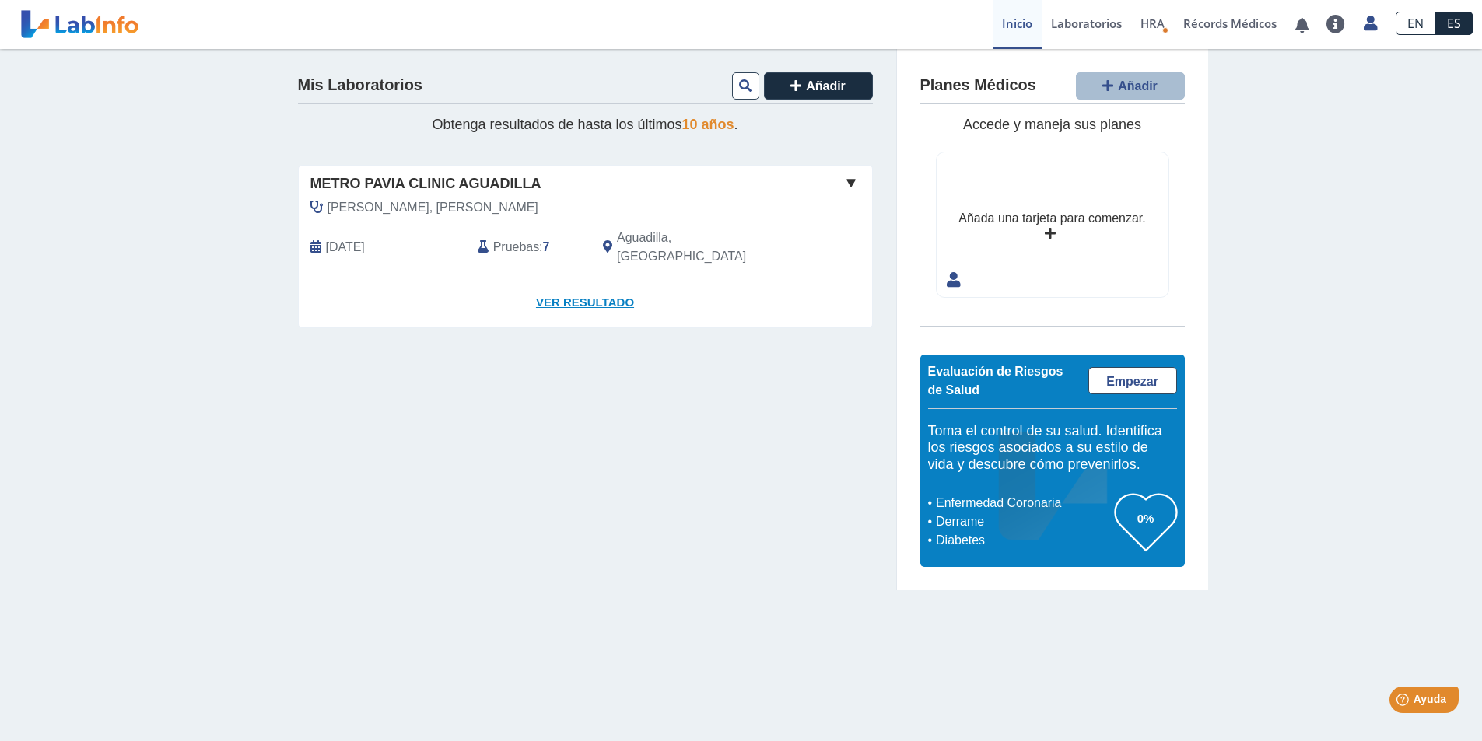
click at [564, 287] on link "Ver Resultado" at bounding box center [585, 303] width 573 height 49
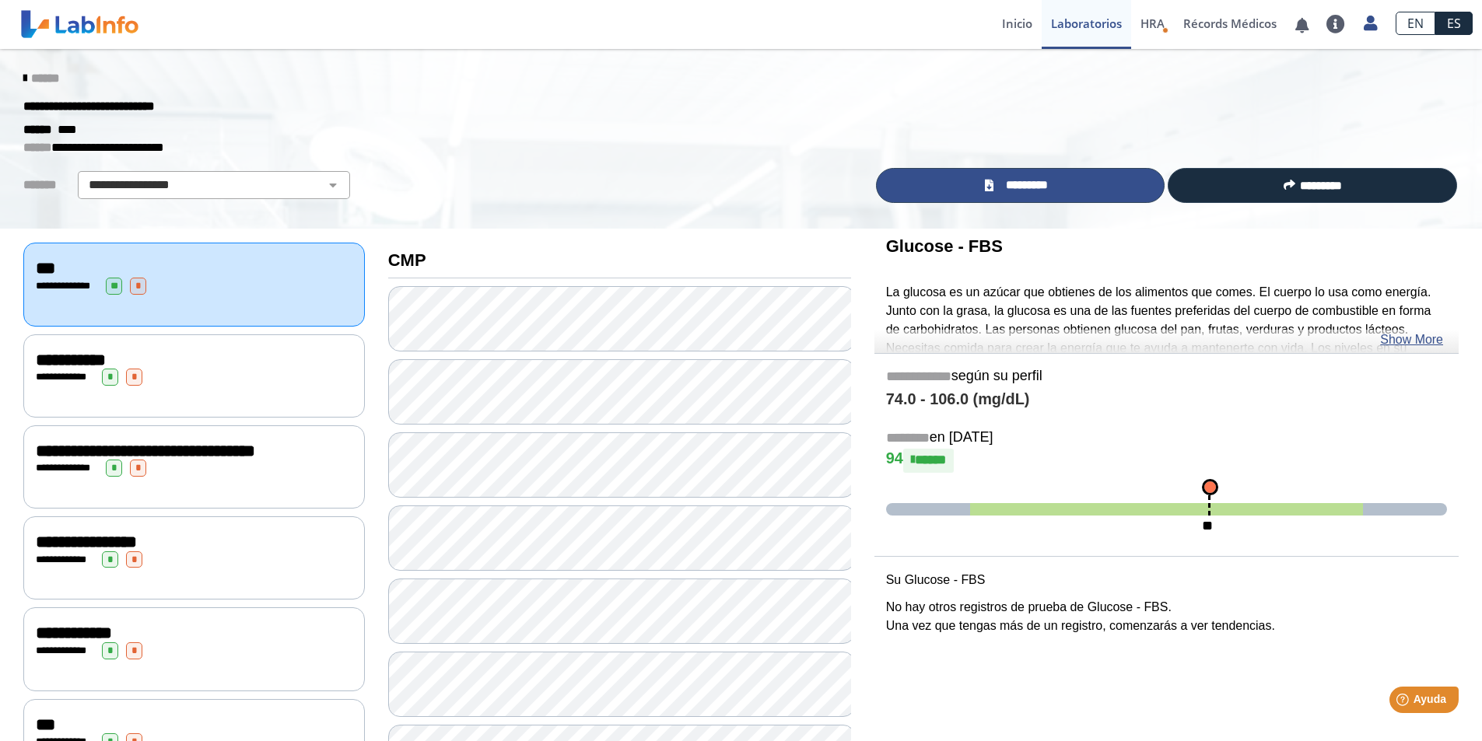
click at [989, 191] on link "*********" at bounding box center [1020, 185] width 289 height 35
